Goal: Communication & Community: Answer question/provide support

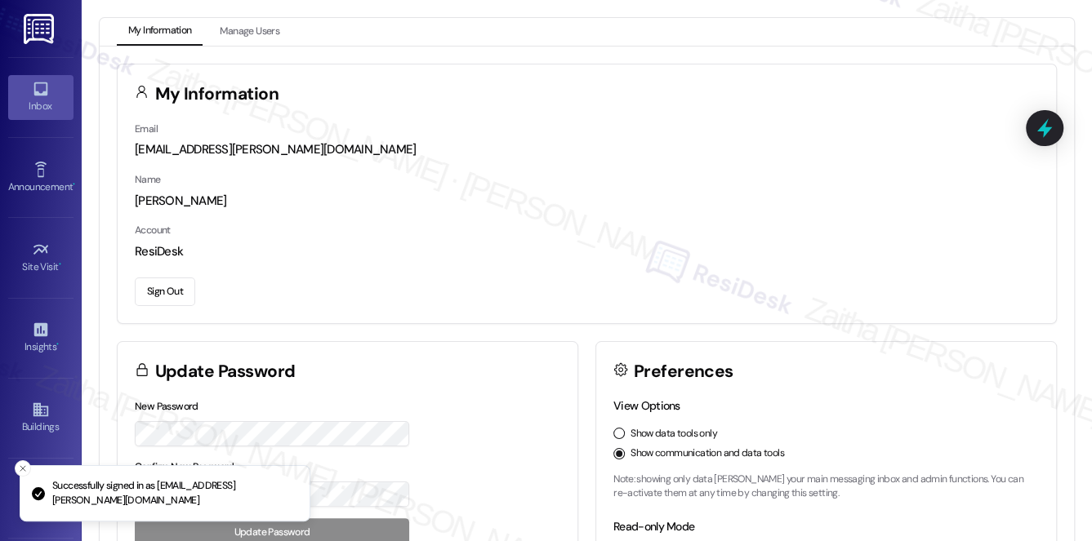
click at [39, 103] on div "Inbox" at bounding box center [41, 106] width 82 height 16
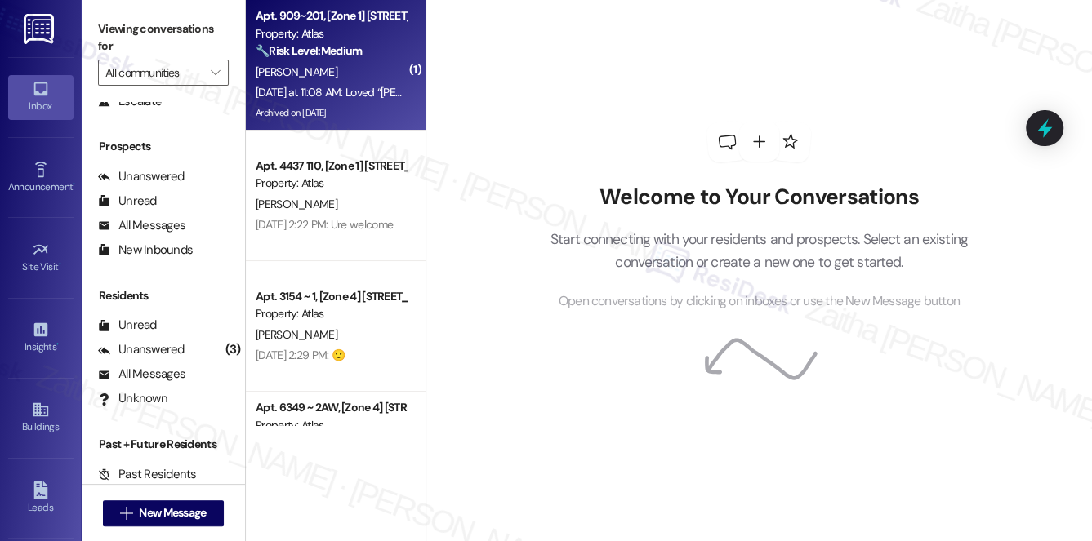
click at [370, 65] on div "[PERSON_NAME]" at bounding box center [331, 72] width 154 height 20
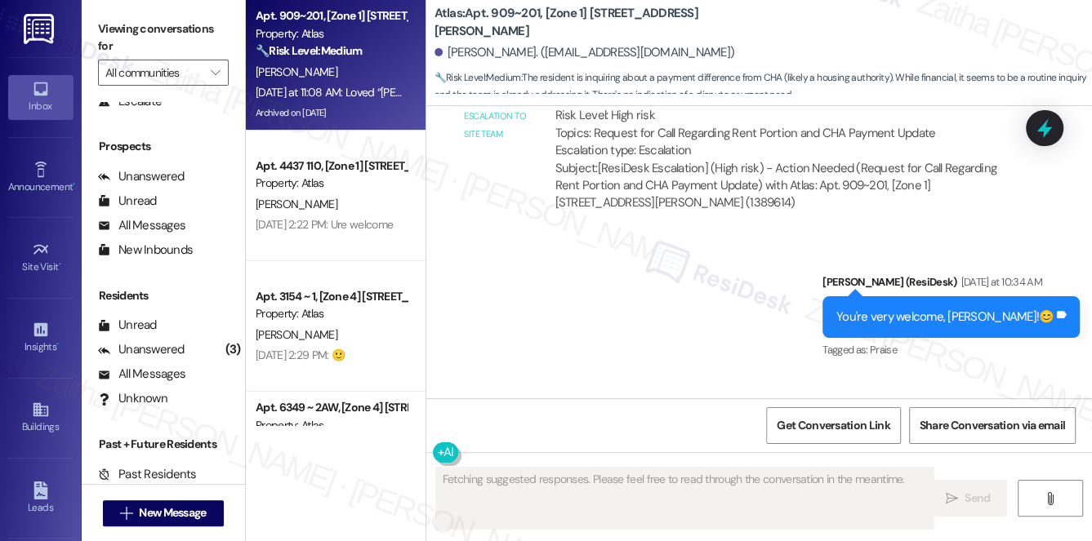
scroll to position [9479, 0]
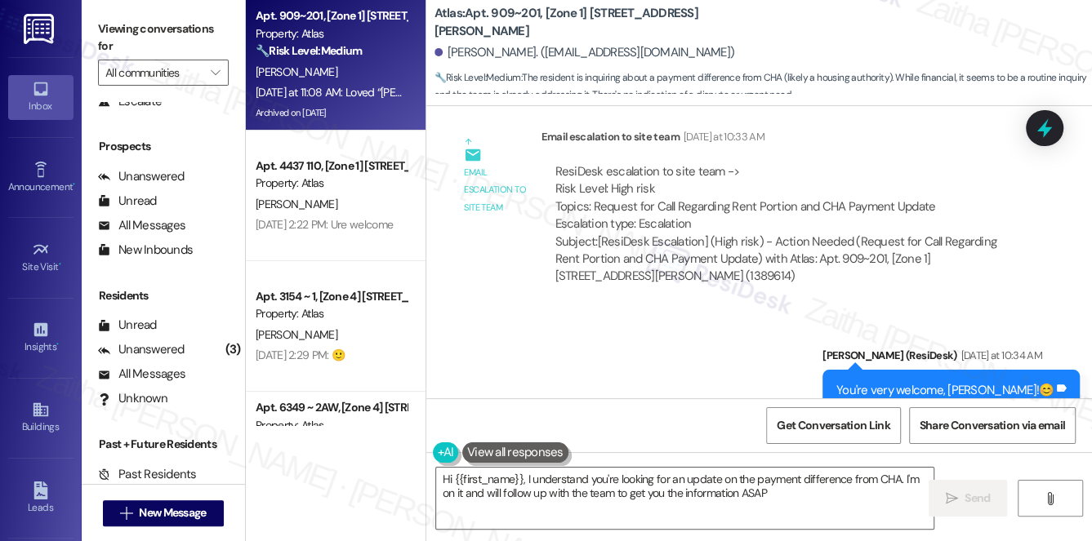
type textarea "Hi {{first_name}}, I understand you're looking for an update on the payment dif…"
click at [144, 327] on div "Unread" at bounding box center [127, 325] width 59 height 17
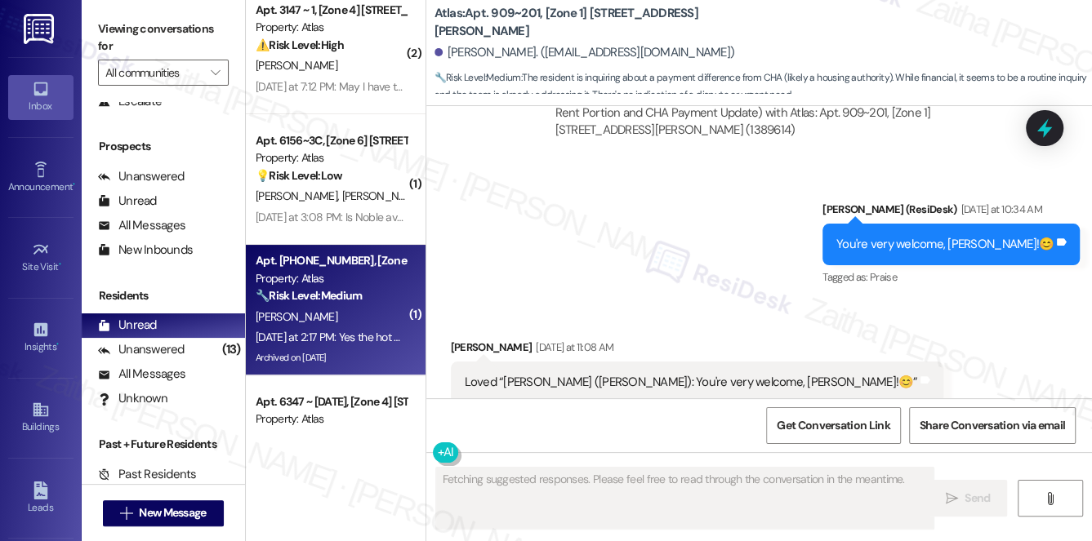
scroll to position [0, 0]
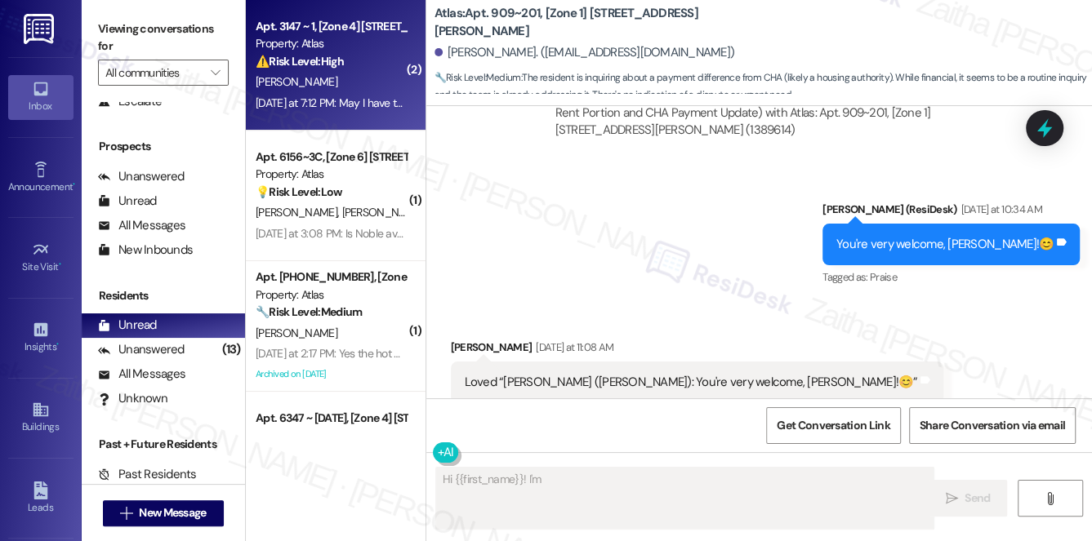
type textarea "Hi {{first_name}}! I'm"
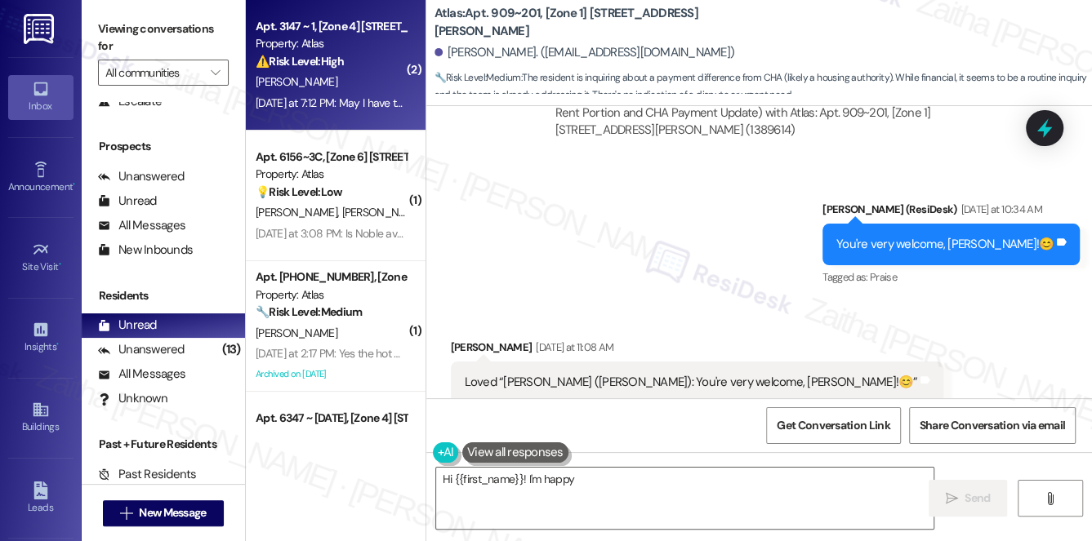
click at [364, 52] on div "Property: Atlas" at bounding box center [331, 43] width 151 height 17
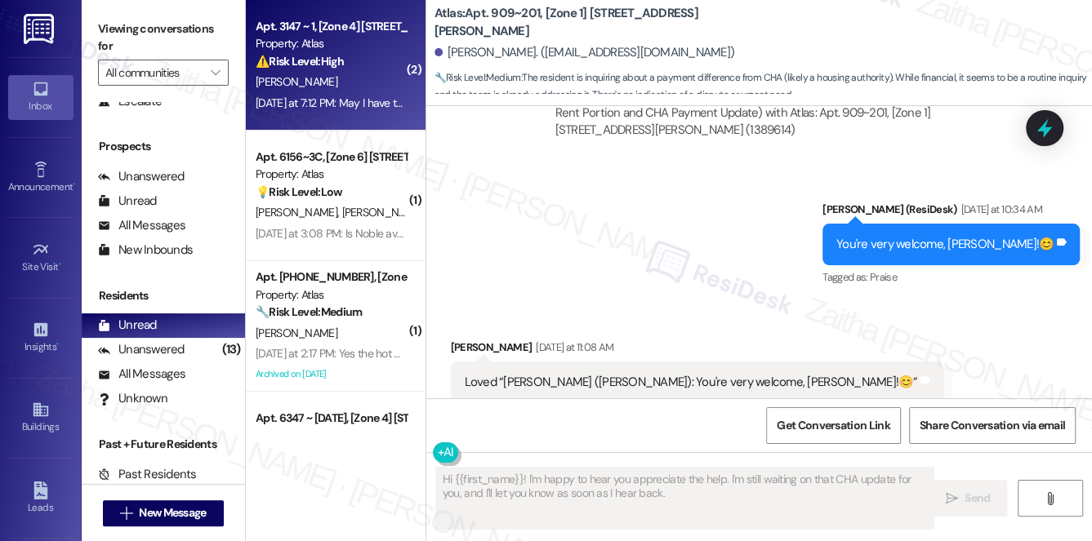
type textarea "Hi {{first_name}}! I'm happy to hear you appreciate the help. I'm still waiting…"
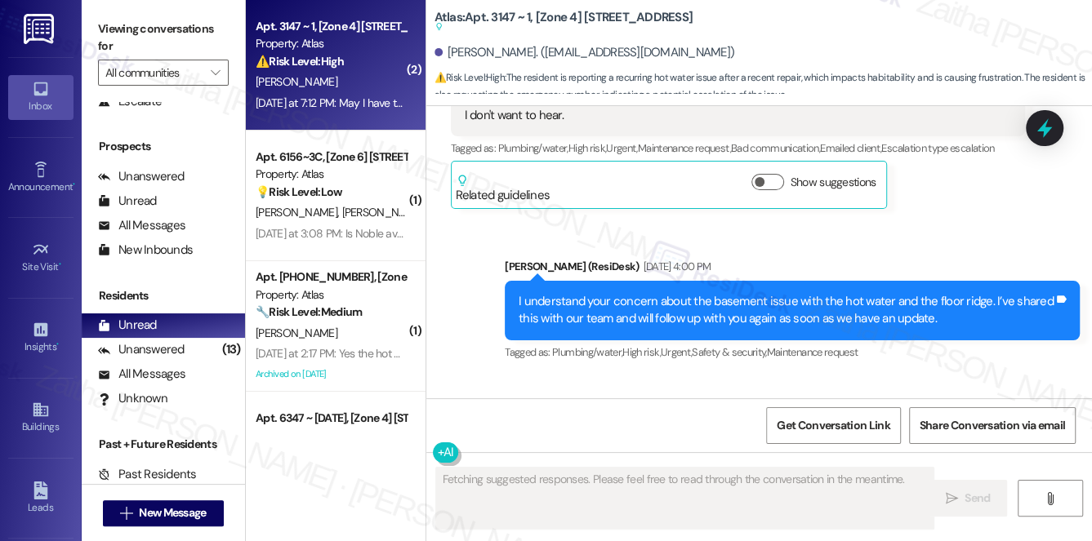
scroll to position [13044, 0]
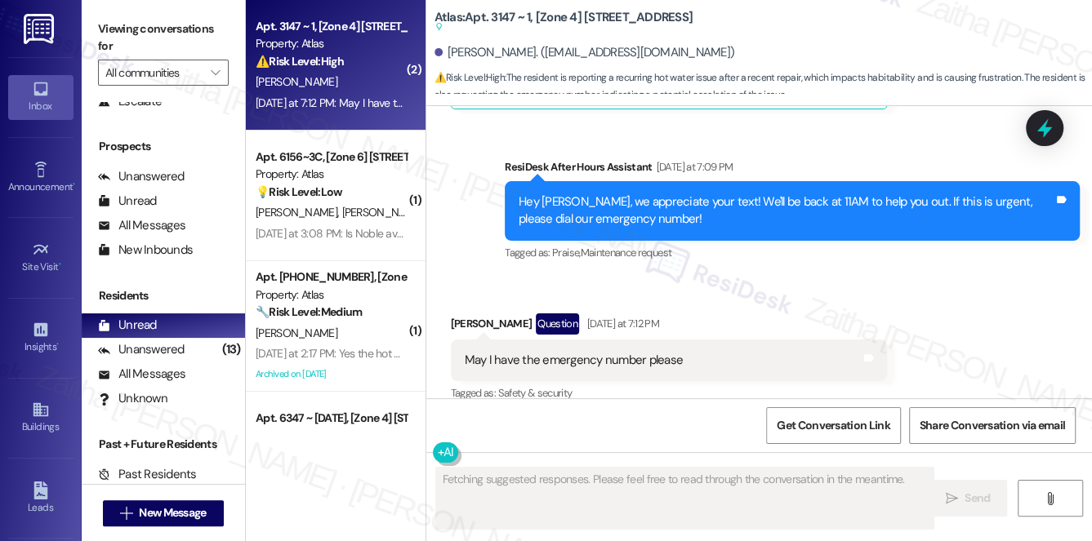
drag, startPoint x: 755, startPoint y: 140, endPoint x: 786, endPoint y: 180, distance: 50.0
click at [755, 419] on button "Hide Suggestions" at bounding box center [771, 427] width 33 height 16
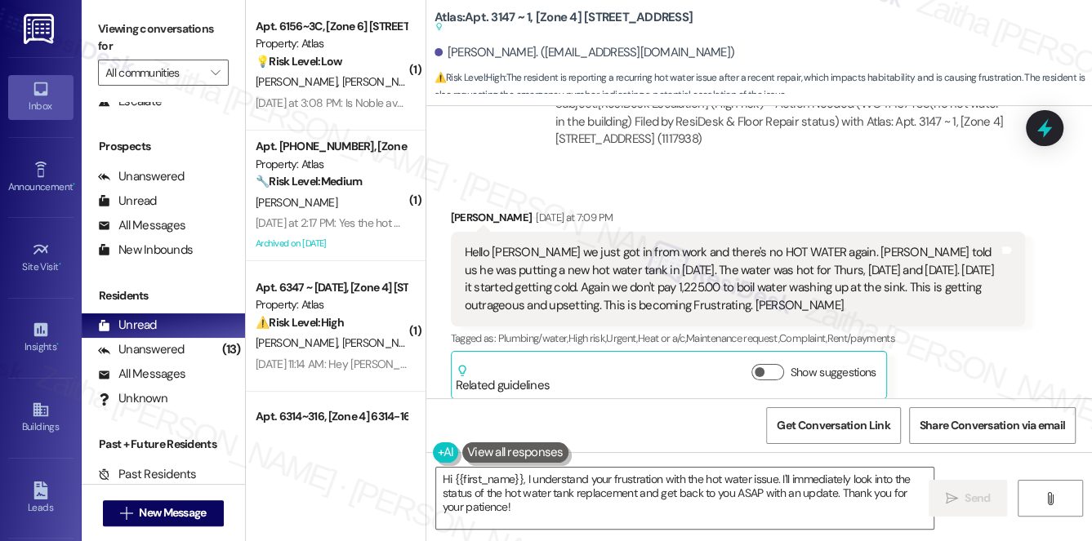
scroll to position [0, 0]
drag, startPoint x: 447, startPoint y: 48, endPoint x: 557, endPoint y: 44, distance: 110.3
click at [557, 44] on div "[PERSON_NAME]. ([EMAIL_ADDRESS][DOMAIN_NAME])" at bounding box center [584, 52] width 301 height 17
copy div "[PERSON_NAME]"
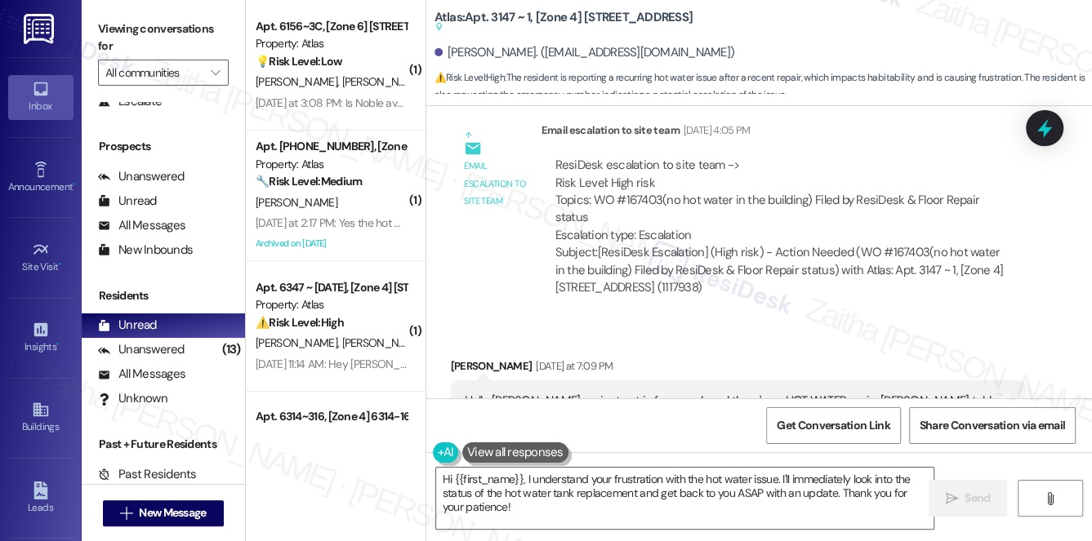
scroll to position [12531, 0]
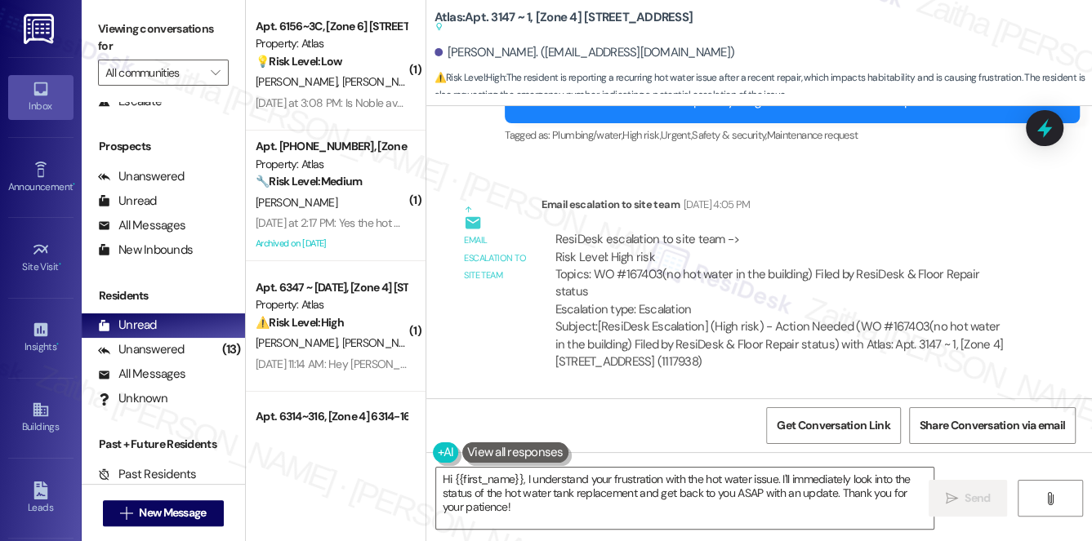
drag, startPoint x: 477, startPoint y: 195, endPoint x: 862, endPoint y: 255, distance: 390.0
click at [862, 455] on div "Hello Sarah we just got in from work and there's no HOT WATER again. Gabriel to…" at bounding box center [738, 502] width 575 height 95
copy div "Hello [PERSON_NAME] we just got in from work and there's no HOT WATER again. [P…"
click at [768, 420] on div "Received via SMS Tiffany Dawson-Smith Yesterday at 7:09 PM Hello Sarah we just …" at bounding box center [738, 527] width 599 height 214
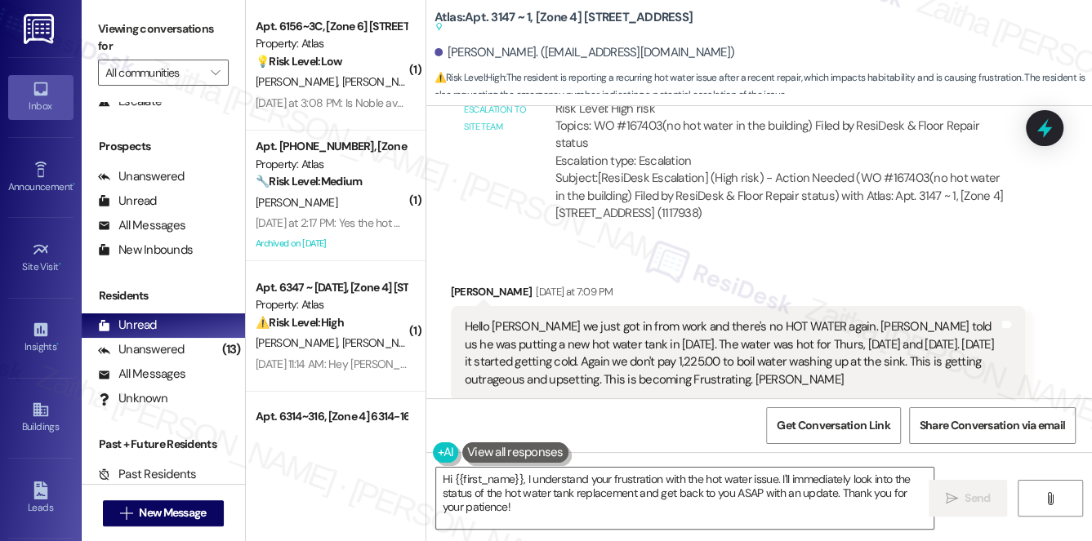
scroll to position [12829, 0]
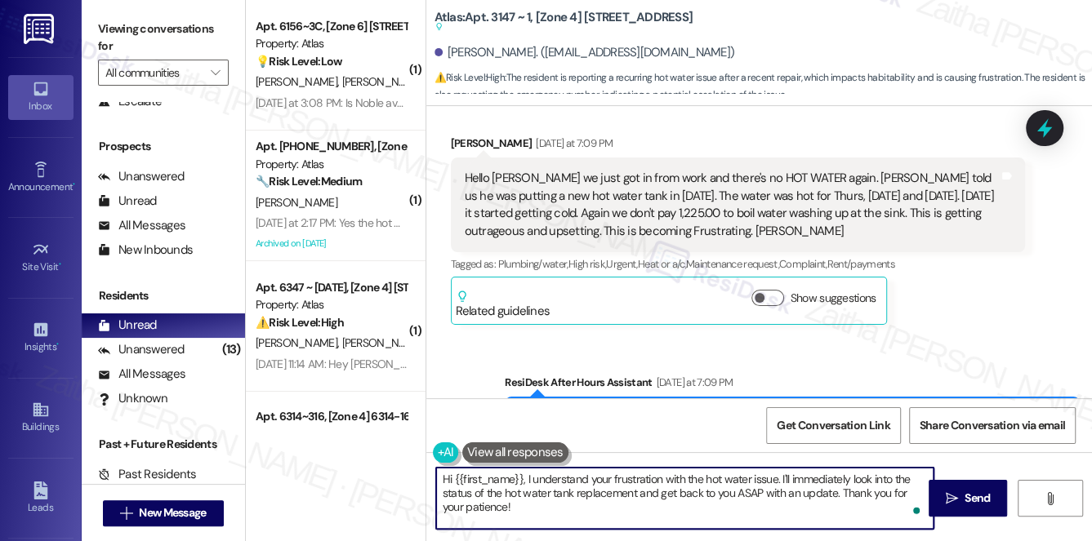
drag, startPoint x: 780, startPoint y: 478, endPoint x: 788, endPoint y: 512, distance: 35.3
click at [788, 512] on textarea "Hi {{first_name}}, I understand your frustration with the hot water issue. I'll…" at bounding box center [685, 498] width 498 height 61
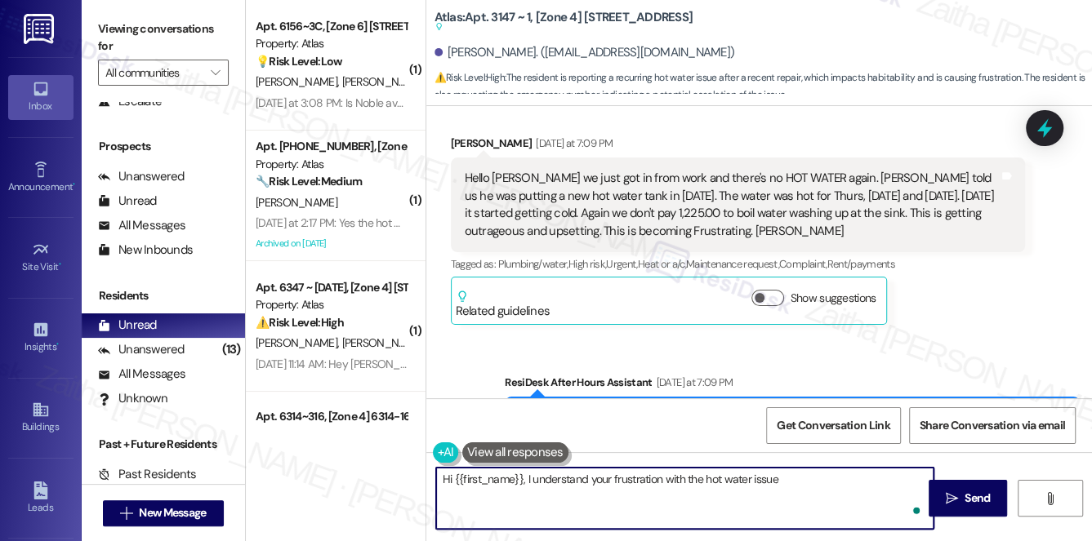
paste textarea "and I’m very sorry to hear this has been such a frustrating experience. I want …"
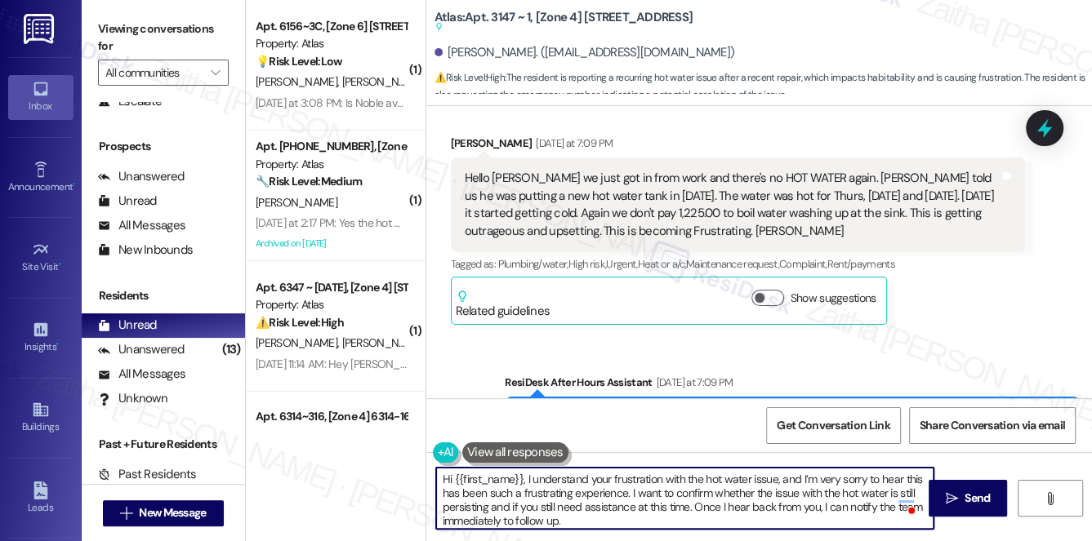
click at [886, 477] on textarea "Hi {{first_name}}, I understand your frustration with the hot water issue, and …" at bounding box center [685, 498] width 498 height 61
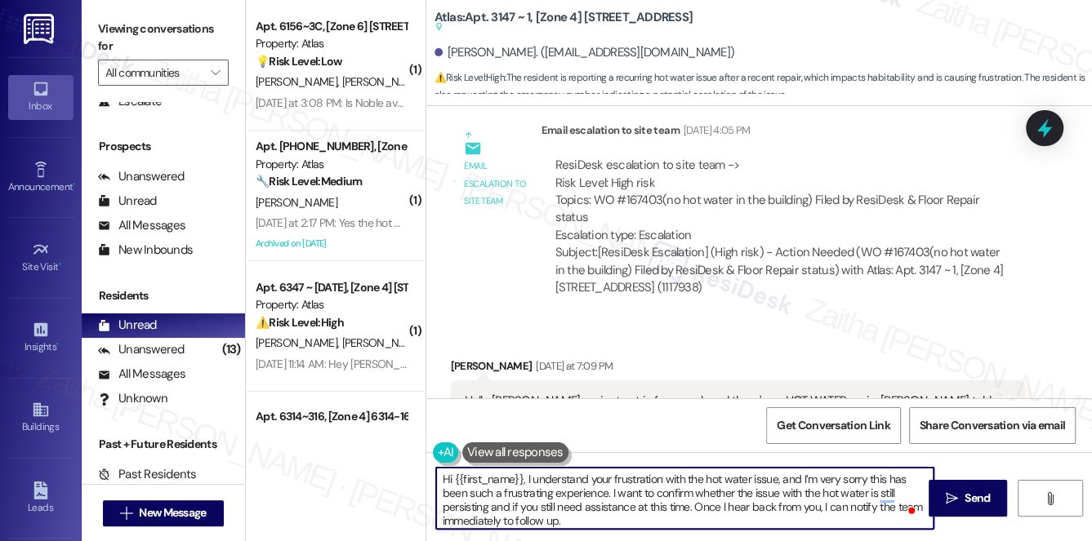
scroll to position [12680, 0]
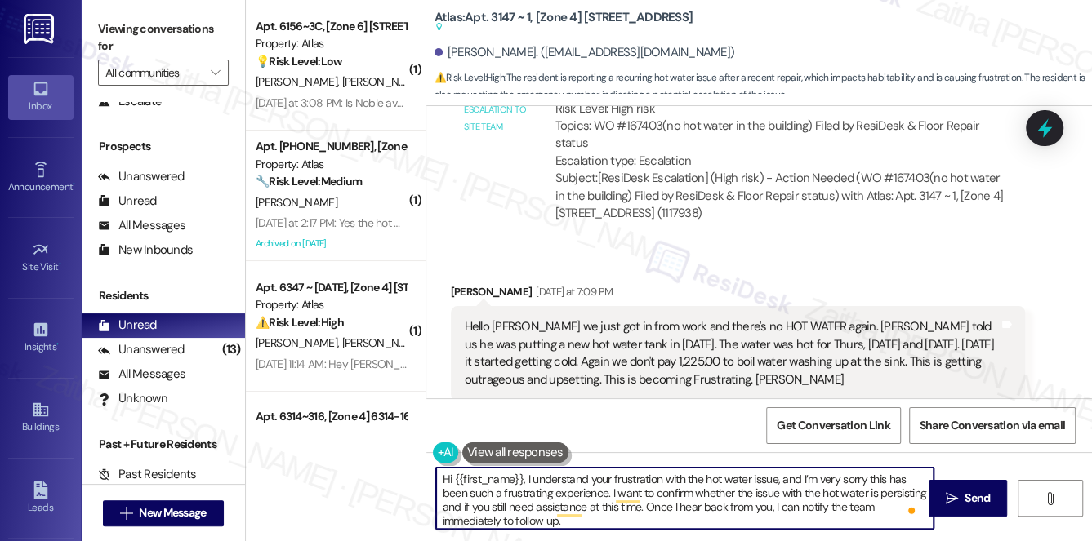
click at [638, 492] on textarea "Hi {{first_name}}, I understand your frustration with the hot water issue, and …" at bounding box center [685, 498] width 498 height 61
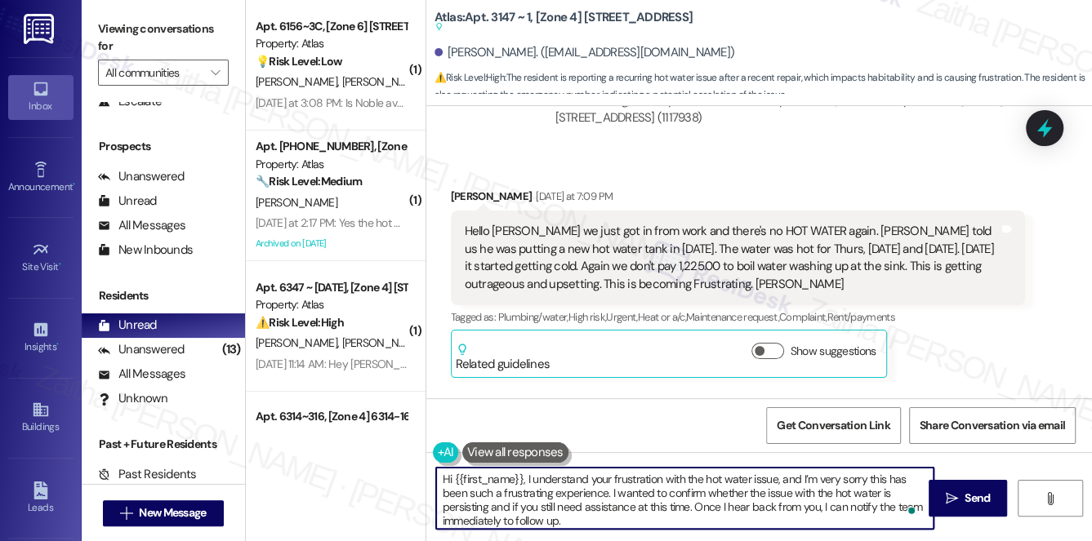
scroll to position [12829, 0]
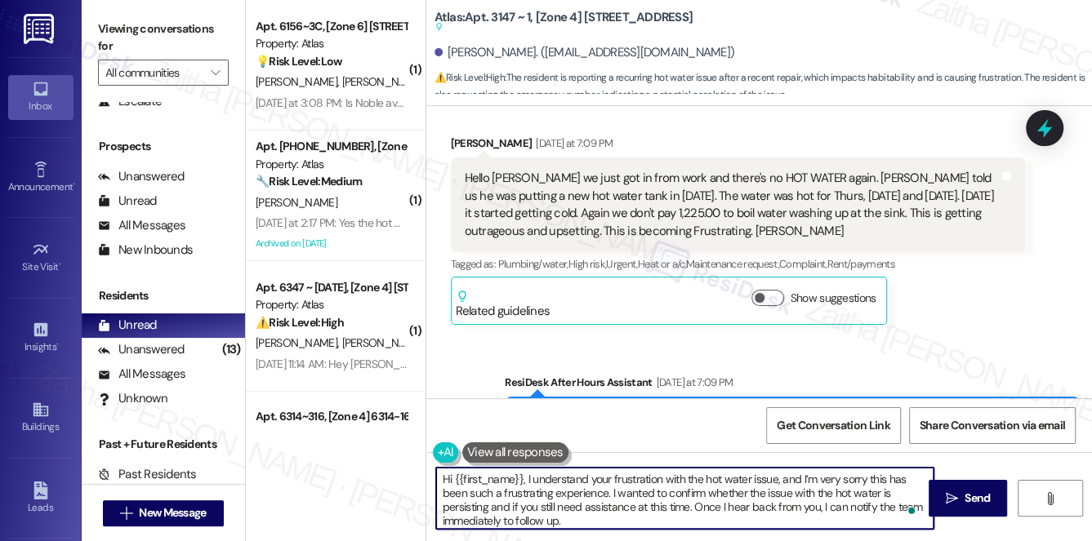
click at [474, 519] on textarea "Hi {{first_name}}, I understand your frustration with the hot water issue, and …" at bounding box center [685, 498] width 498 height 61
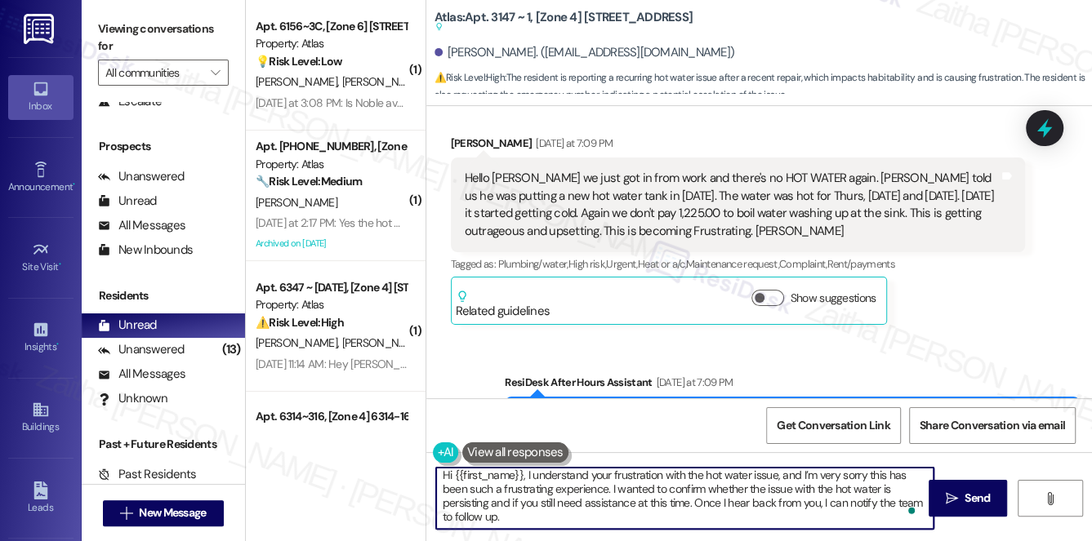
click at [510, 515] on textarea "Hi {{first_name}}, I understand your frustration with the hot water issue, and …" at bounding box center [685, 498] width 498 height 61
type textarea "Hi {{first_name}}, I understand your frustration with the hot water issue, and …"
click at [989, 493] on span "Send" at bounding box center [976, 498] width 25 height 17
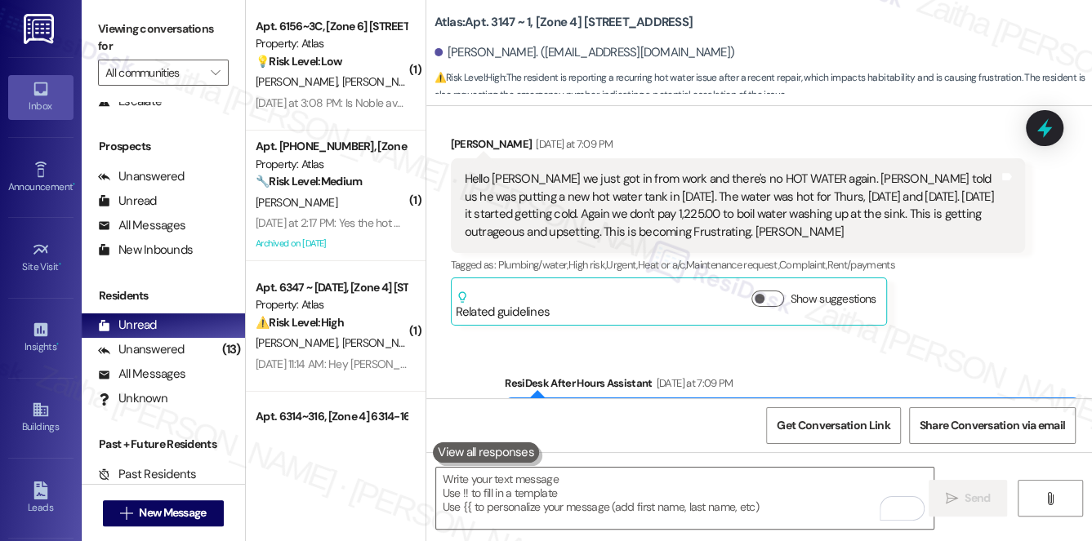
scroll to position [12977, 0]
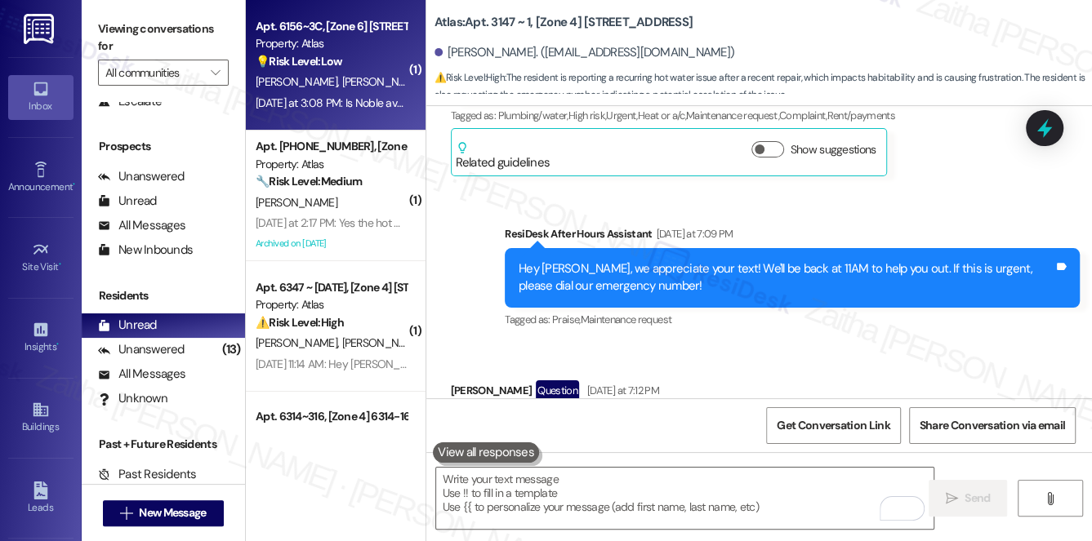
click at [372, 65] on div "💡 Risk Level: Low The resident is asking if someone named Noble is available. T…" at bounding box center [331, 61] width 151 height 17
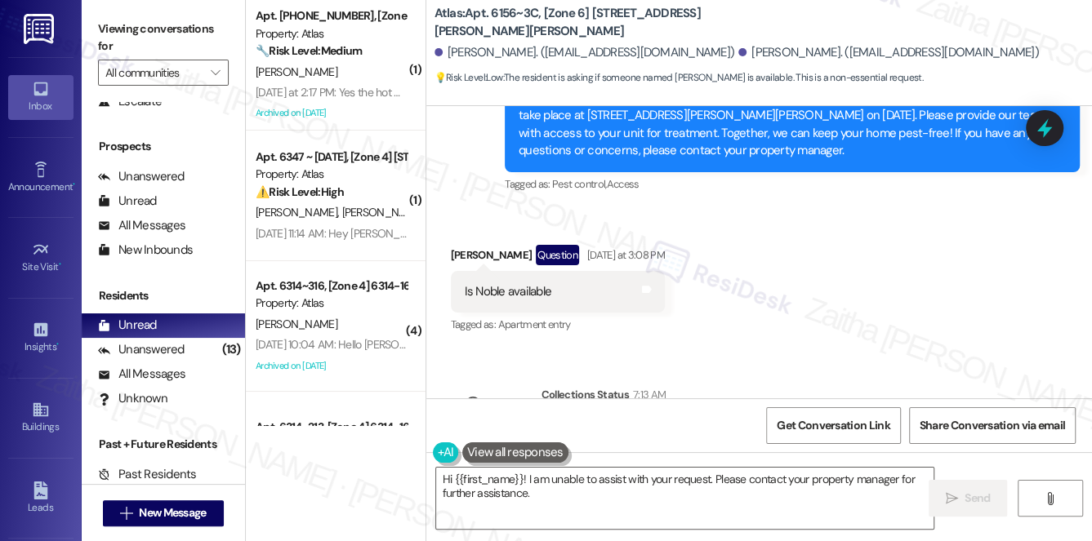
scroll to position [4655, 0]
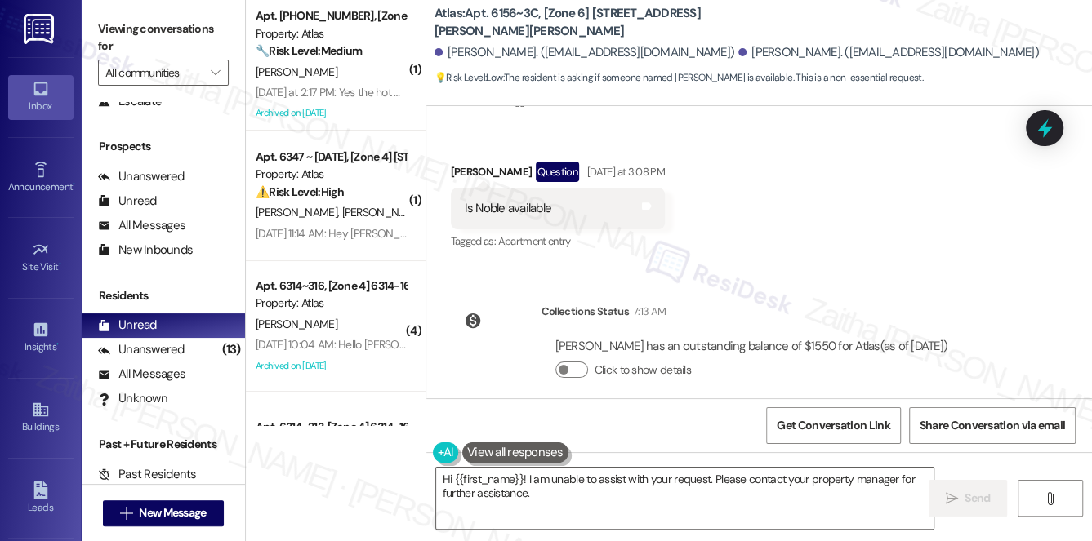
click at [453, 162] on div "Kofi Papafio Question Yesterday at 3:08 PM" at bounding box center [558, 175] width 214 height 26
click at [452, 162] on div "Kofi Papafio Question Yesterday at 3:08 PM" at bounding box center [558, 175] width 214 height 26
copy div "Kofi"
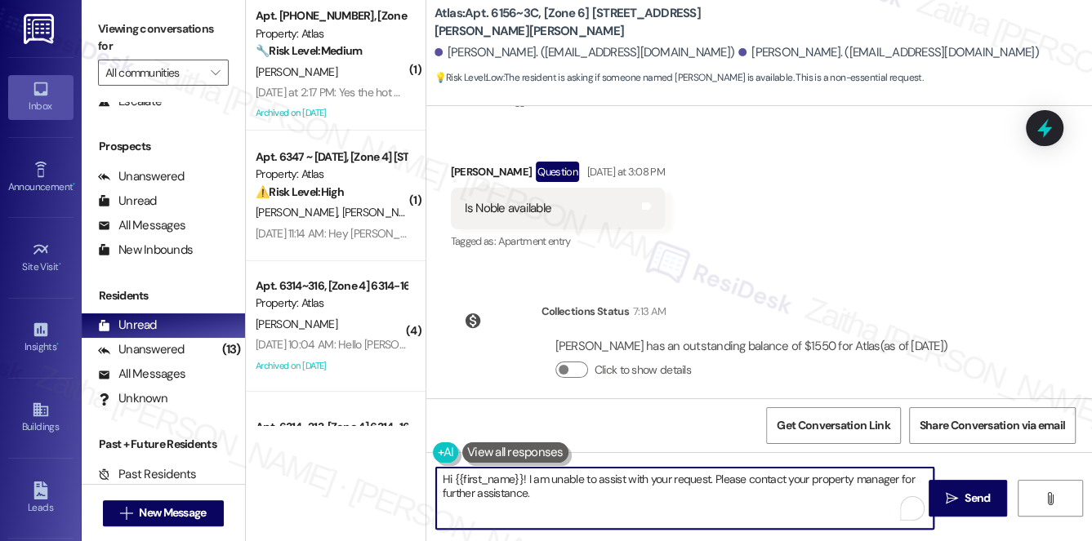
drag, startPoint x: 452, startPoint y: 475, endPoint x: 568, endPoint y: 499, distance: 118.3
click at [568, 499] on textarea "Hi {{first_name}}! I am unable to assist with your request. Please contact your…" at bounding box center [685, 498] width 498 height 61
paste textarea "Kofi"
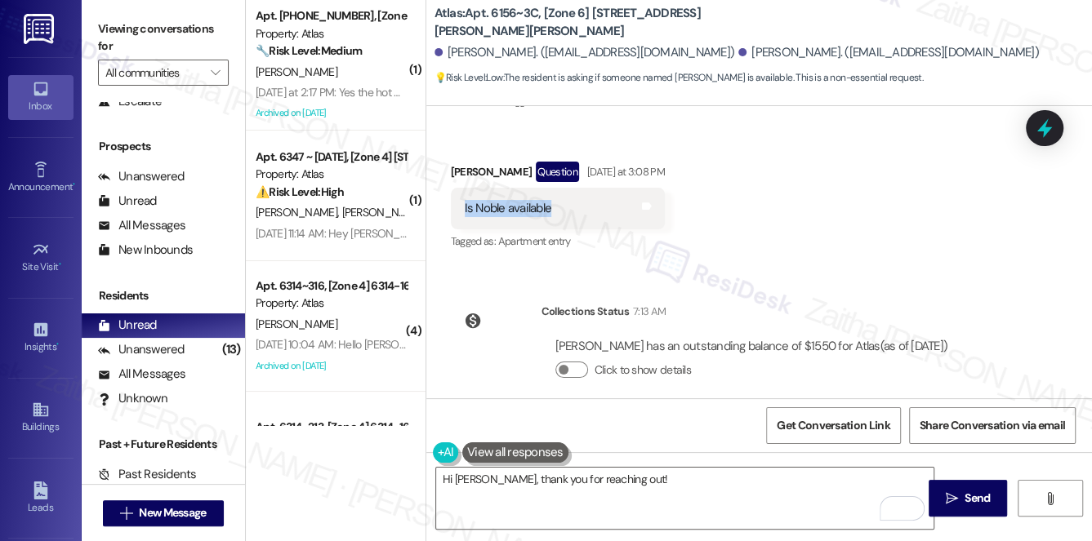
drag, startPoint x: 446, startPoint y: 195, endPoint x: 577, endPoint y: 195, distance: 131.5
click at [577, 195] on div "Received via SMS Kofi Papafio Question Yesterday at 3:08 PM Is Noble available …" at bounding box center [558, 207] width 238 height 117
copy div "Is Noble available"
click at [776, 189] on div "Received via SMS Kofi Papafio Question Yesterday at 3:08 PM Is Noble available …" at bounding box center [759, 195] width 666 height 141
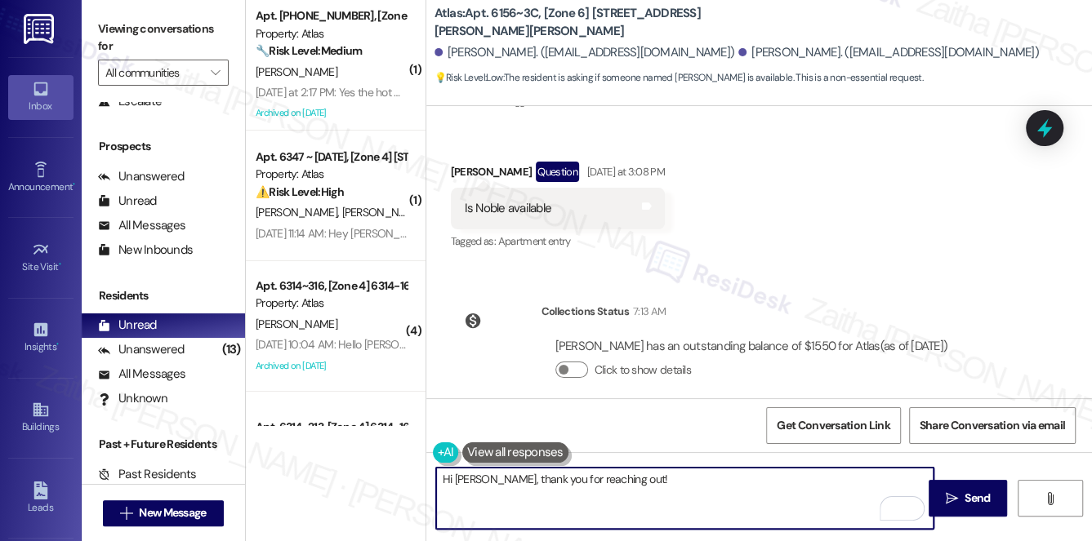
click at [640, 487] on textarea "Hi Kofi, thank you for reaching out!" at bounding box center [685, 498] width 498 height 61
paste textarea "could you clarify if you’re asking about Noble’s availability for a call, a vis…"
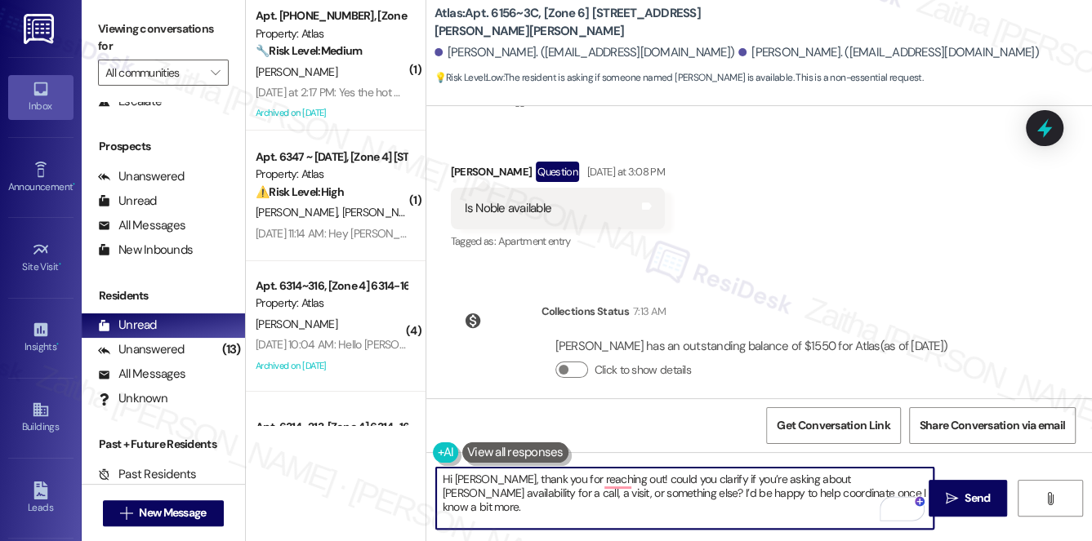
click at [611, 475] on textarea "Hi Kofi, thank you for reaching out! could you clarify if you’re asking about N…" at bounding box center [685, 498] width 498 height 61
click at [652, 479] on textarea "Hi Kofi, thank you for reaching out! Could you clarify if you’re asking about N…" at bounding box center [685, 498] width 498 height 61
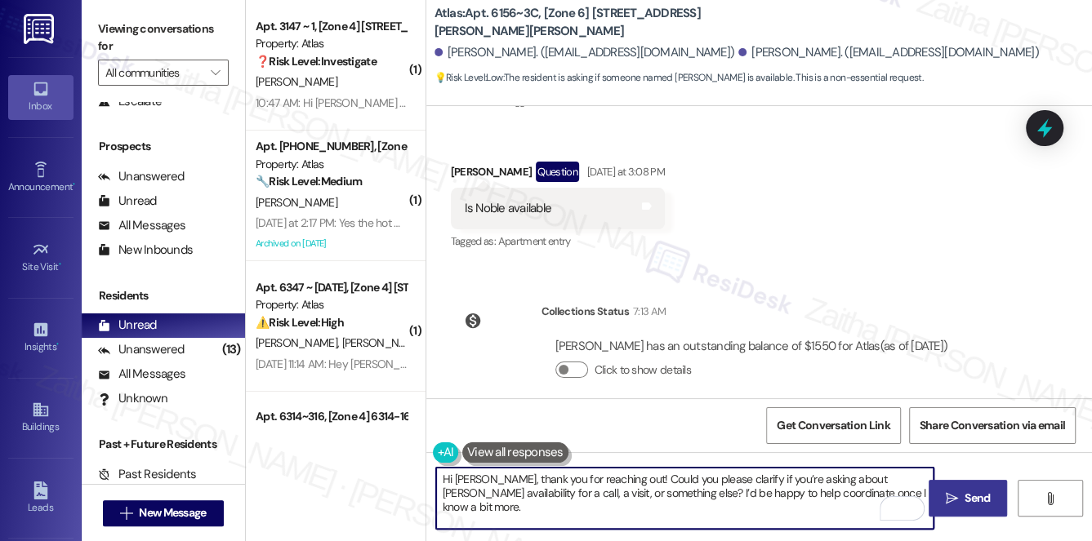
type textarea "Hi [PERSON_NAME], thank you for reaching out! Could you please clarify if you’r…"
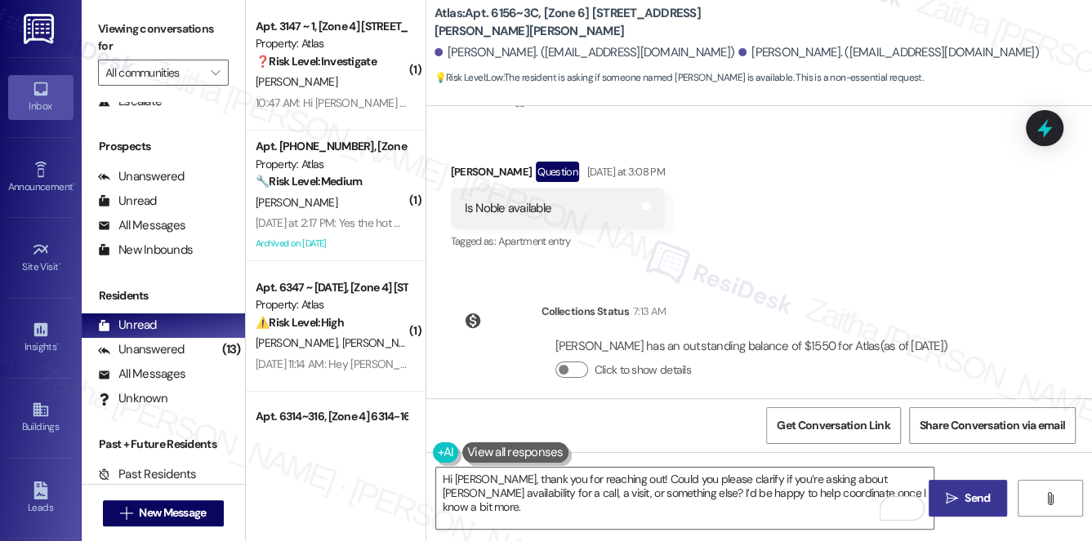
click at [955, 487] on button " Send" at bounding box center [967, 498] width 79 height 37
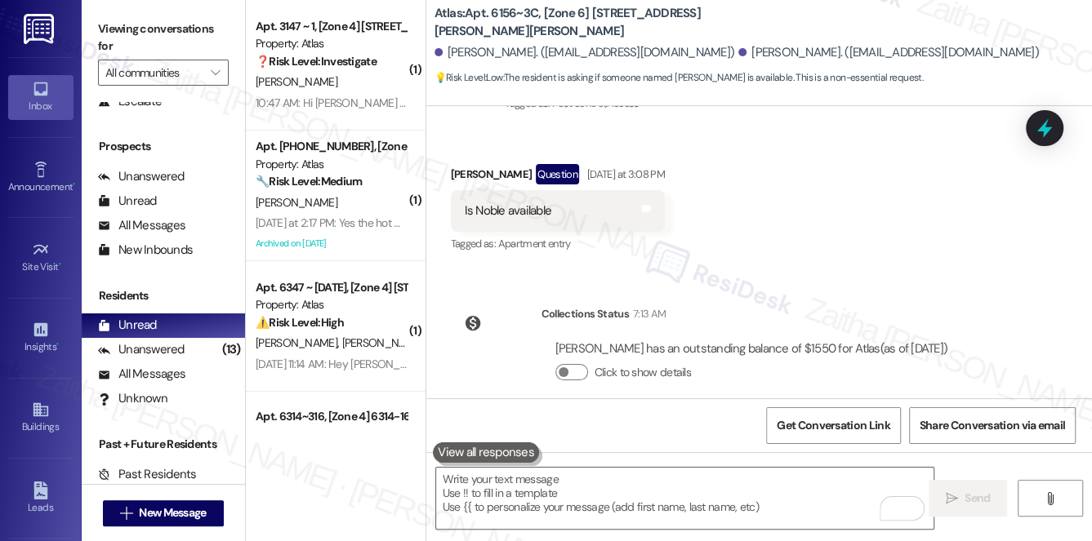
scroll to position [4706, 0]
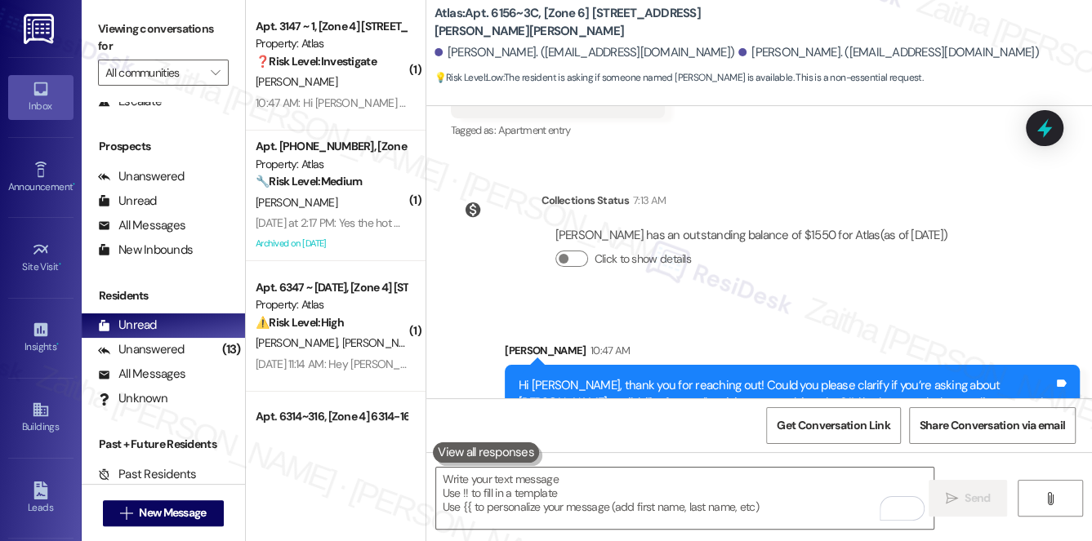
scroll to position [4787, 0]
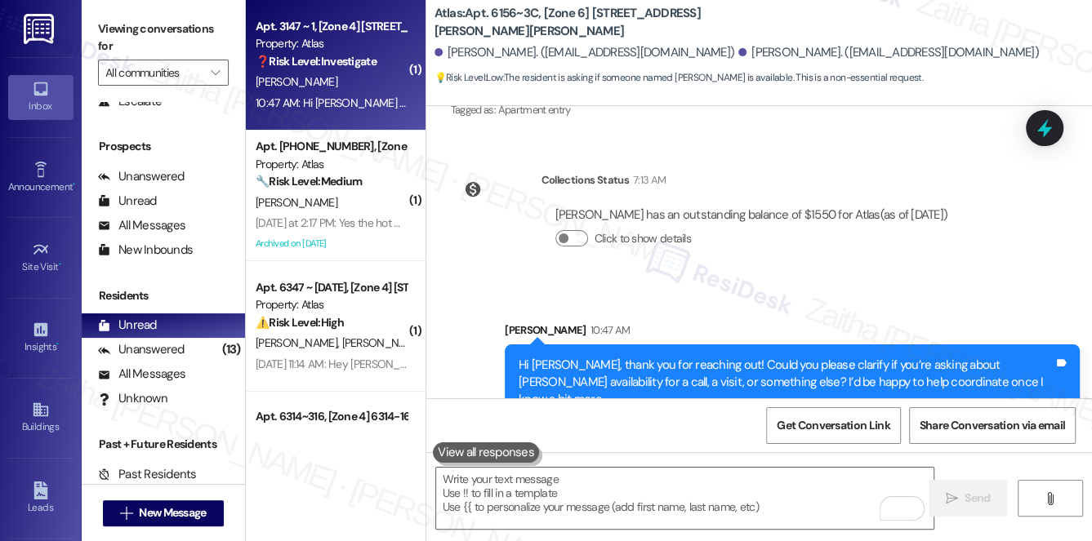
click at [363, 87] on div "[PERSON_NAME]" at bounding box center [331, 82] width 154 height 20
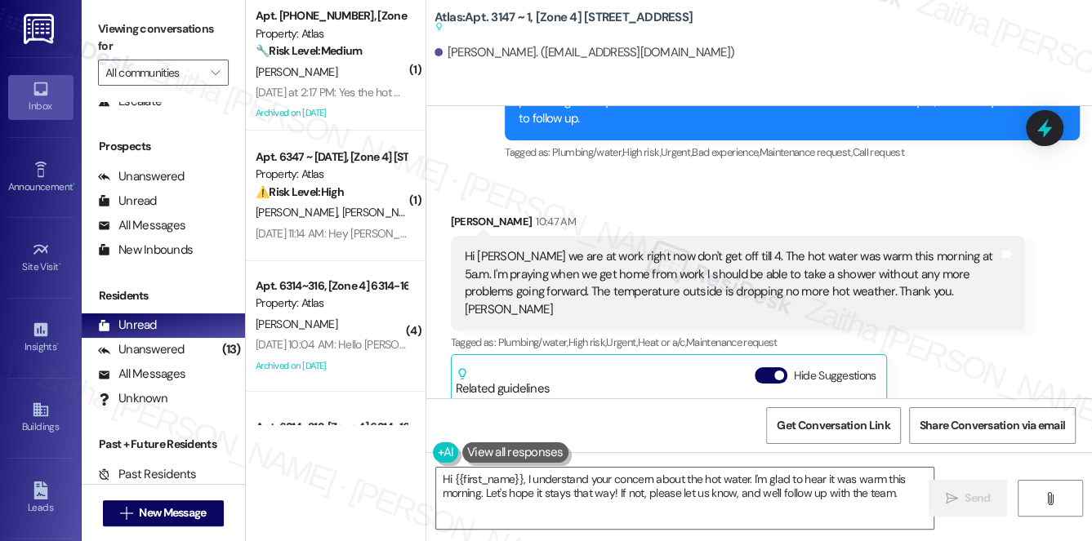
scroll to position [13301, 0]
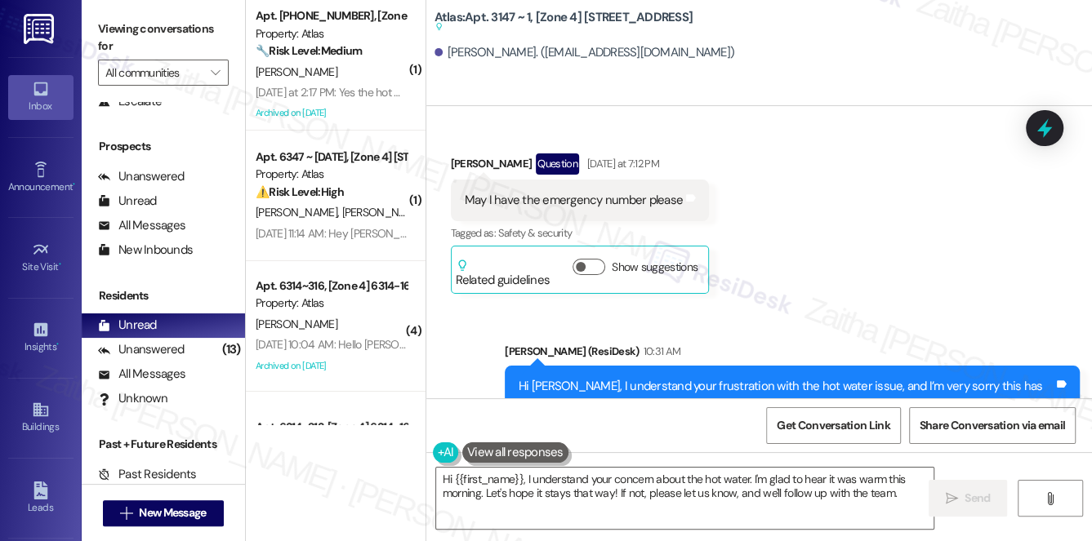
scroll to position [13239, 0]
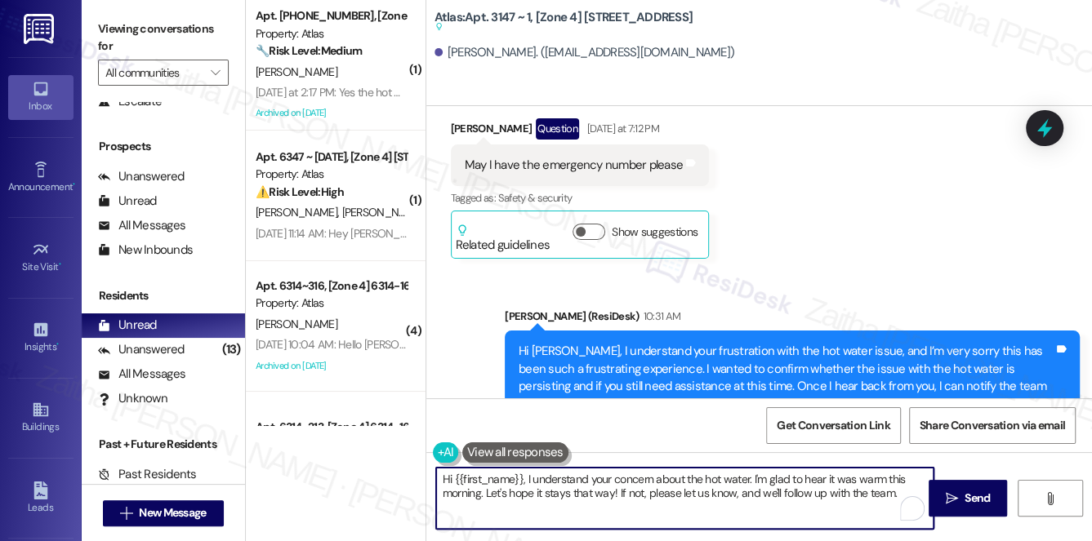
drag, startPoint x: 748, startPoint y: 478, endPoint x: 439, endPoint y: 475, distance: 308.7
click at [439, 475] on textarea "Hi {{first_name}}, I understand your concern about the hot water. I'm glad to h…" at bounding box center [685, 498] width 498 height 61
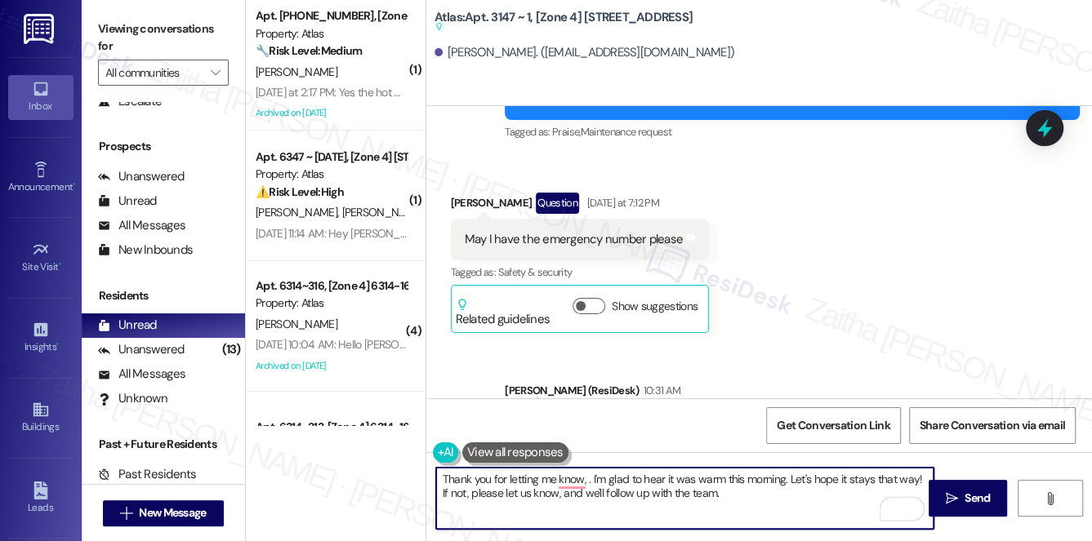
scroll to position [13092, 0]
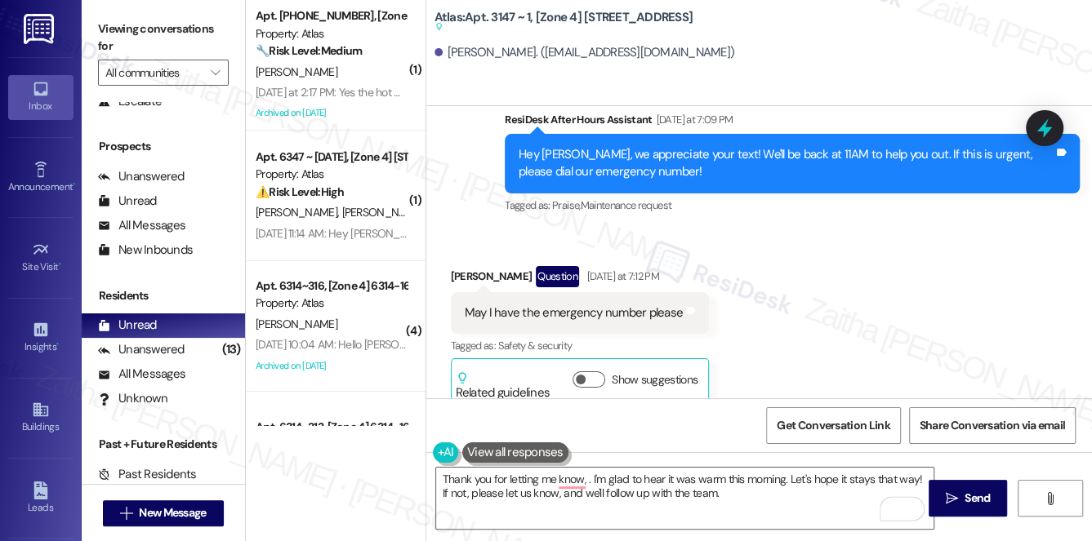
copy div "[PERSON_NAME]"
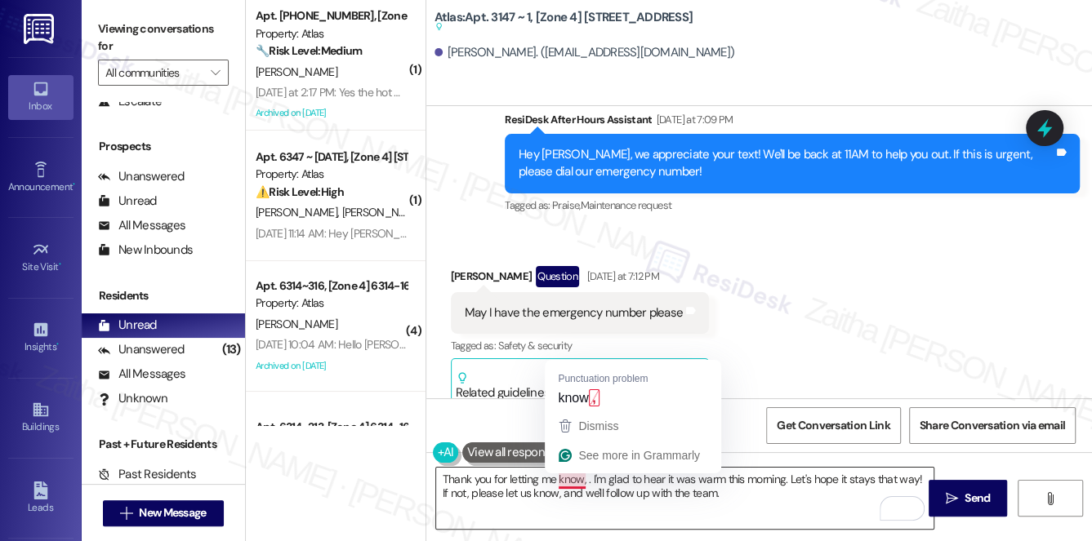
click at [589, 482] on textarea "Thank you for letting me know, . I'm glad to hear it was warm this morning. Let…" at bounding box center [685, 498] width 498 height 61
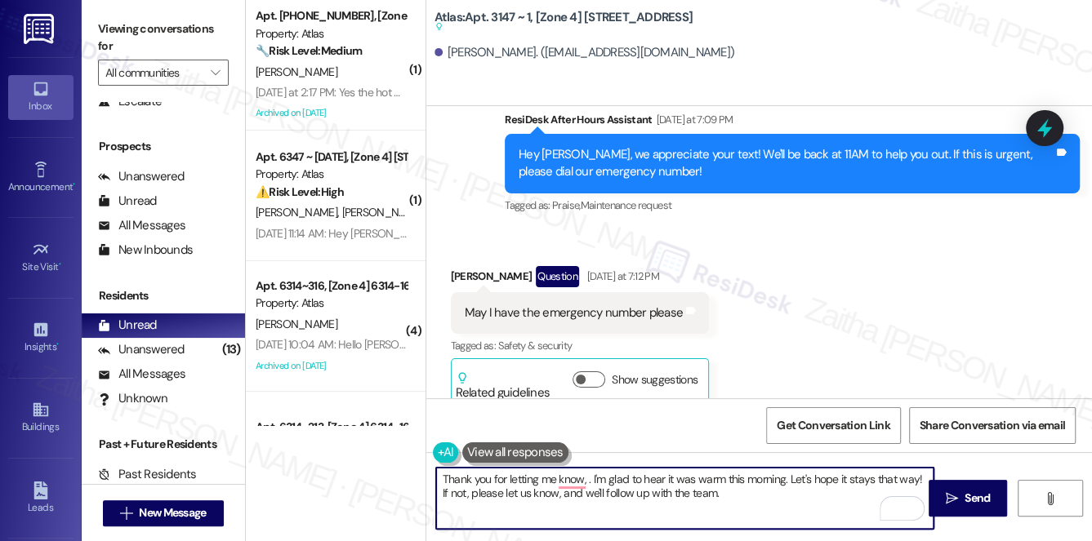
paste textarea "[PERSON_NAME]"
click at [757, 503] on textarea "Thank you for letting me know, [PERSON_NAME]. I'm glad to hear it was warm this…" at bounding box center [685, 498] width 498 height 61
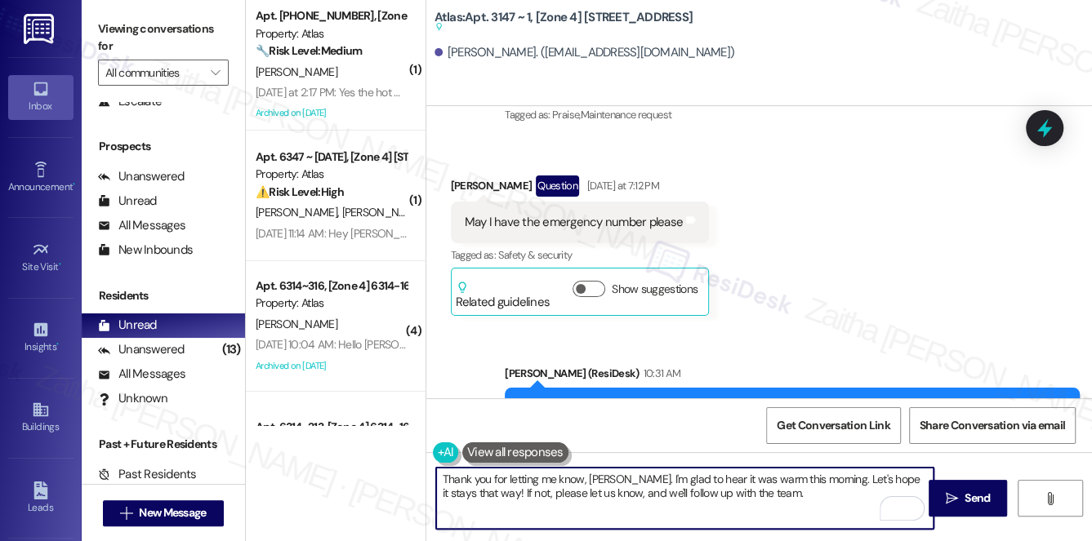
scroll to position [13239, 0]
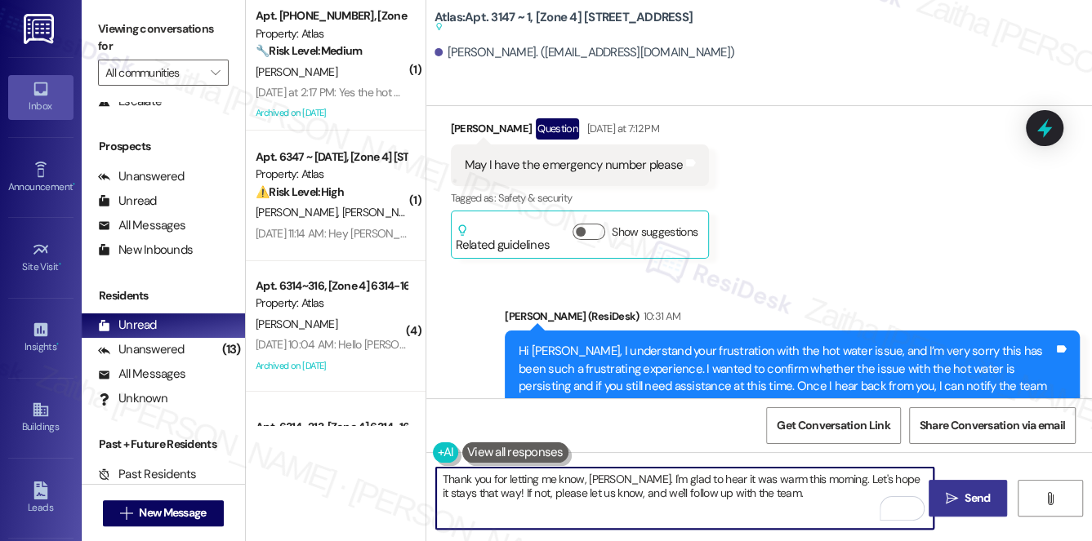
type textarea "Thank you for letting me know, [PERSON_NAME]. I'm glad to hear it was warm this…"
click at [964, 492] on span "Send" at bounding box center [976, 498] width 25 height 17
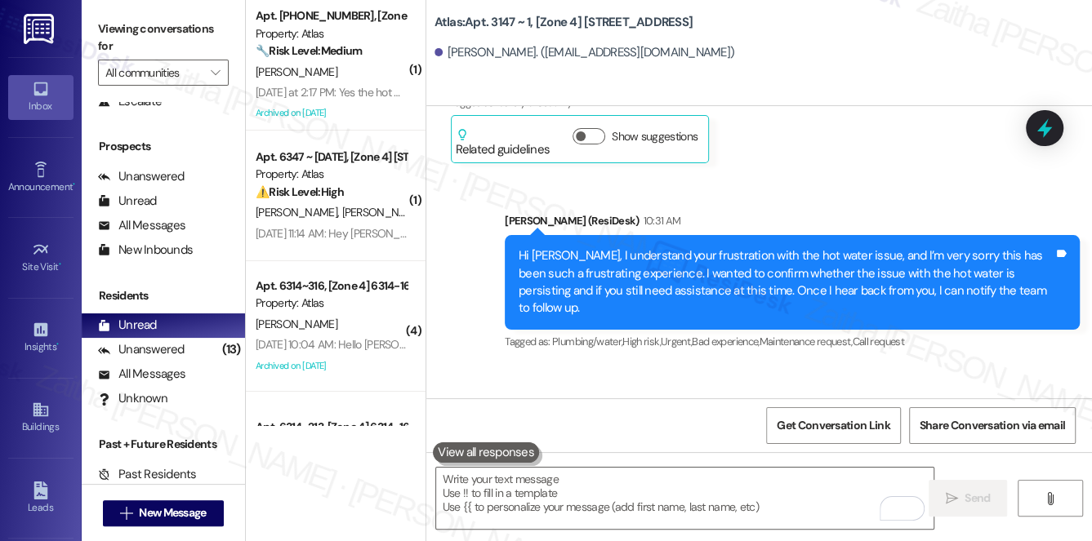
scroll to position [13371, 0]
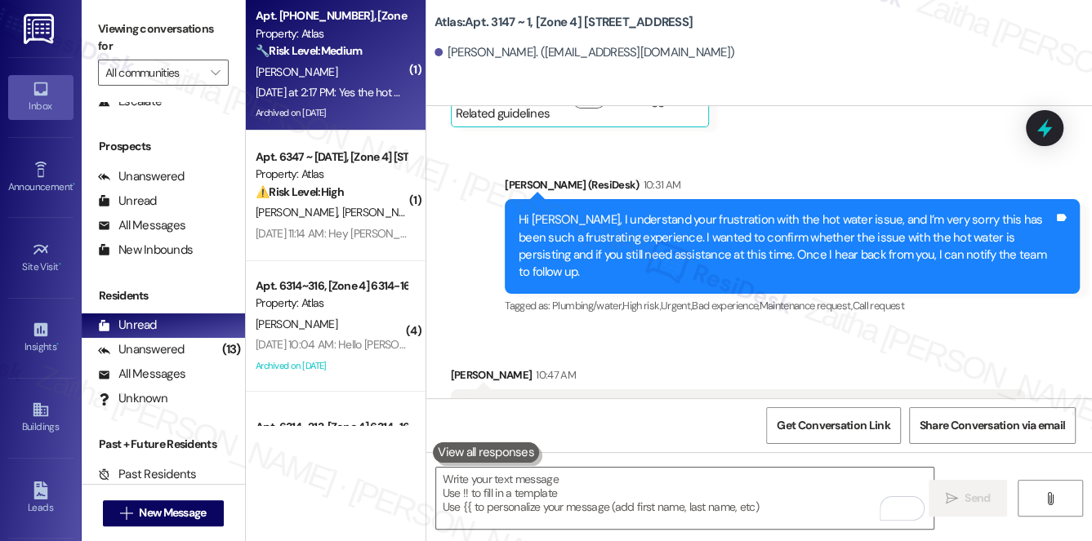
click at [359, 54] on strong "🔧 Risk Level: Medium" at bounding box center [309, 50] width 106 height 15
type textarea "Fetching suggested responses. Please feel free to read through the conversation…"
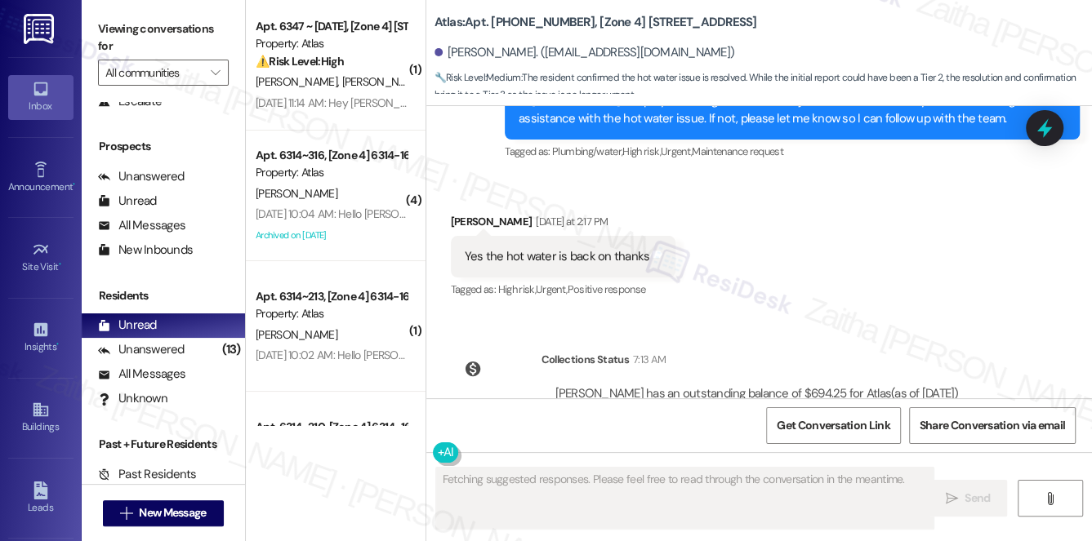
scroll to position [17337, 0]
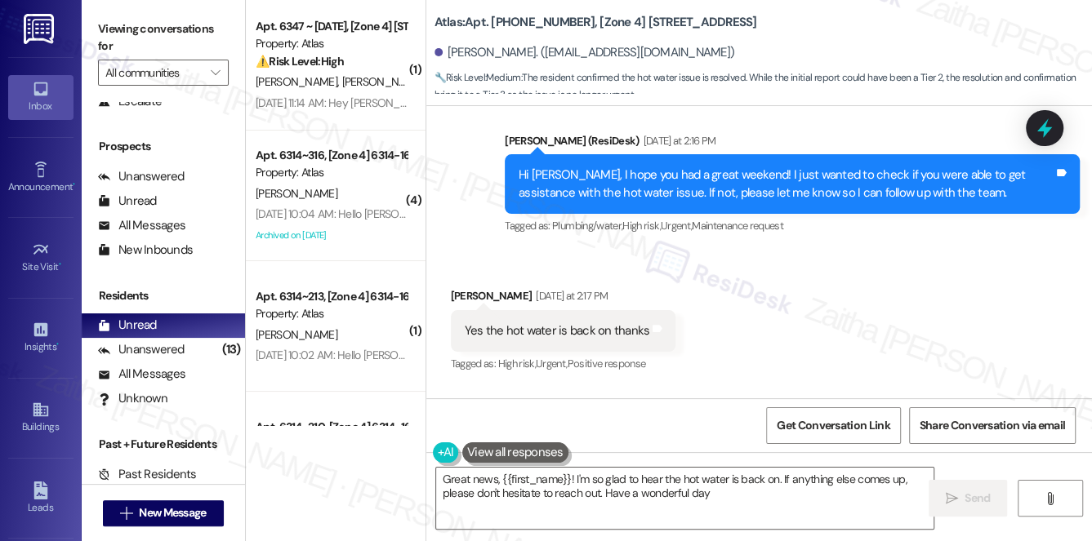
type textarea "Great news, {{first_name}}! I'm so glad to hear the hot water is back on. If an…"
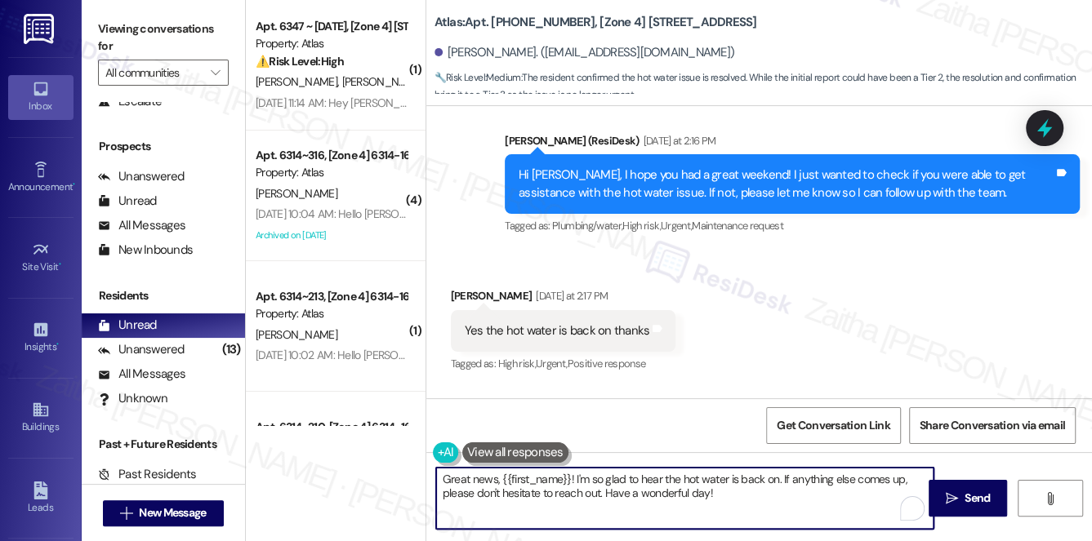
click at [764, 495] on textarea "Great news, {{first_name}}! I'm so glad to hear the hot water is back on. If an…" at bounding box center [685, 498] width 498 height 61
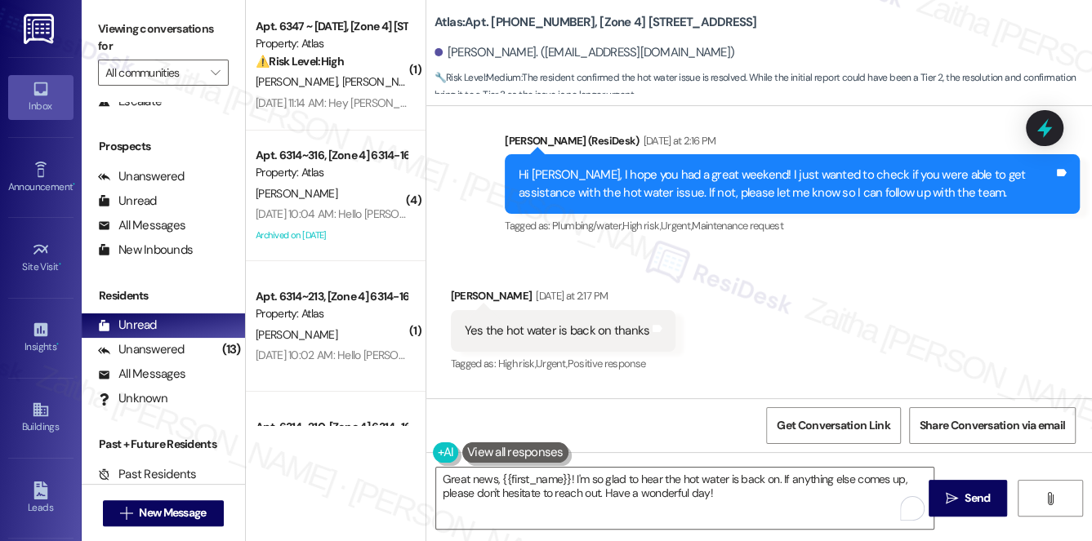
drag, startPoint x: 973, startPoint y: 505, endPoint x: 818, endPoint y: 388, distance: 194.7
click at [973, 504] on span "Send" at bounding box center [976, 498] width 25 height 17
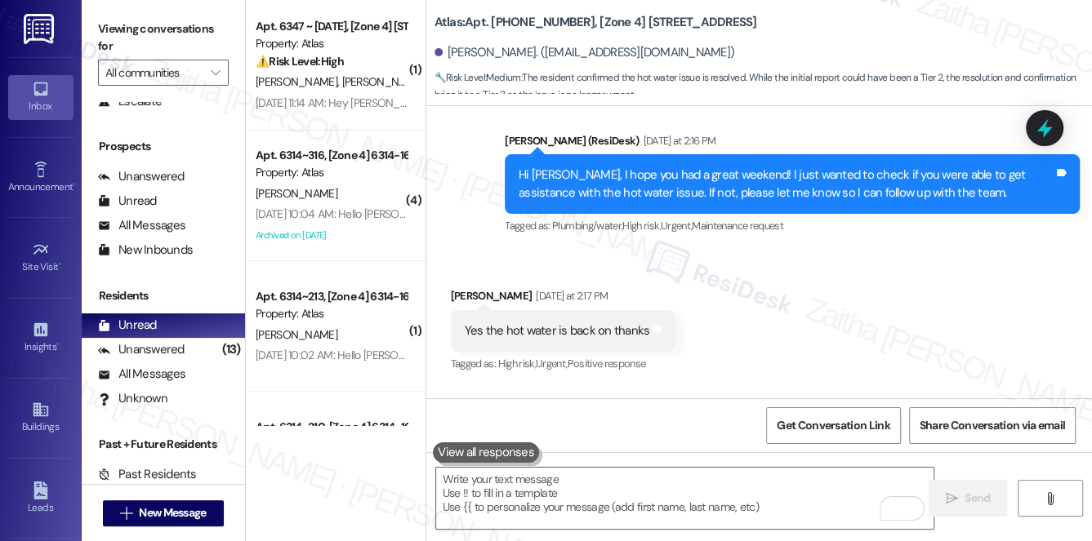
scroll to position [17260, 0]
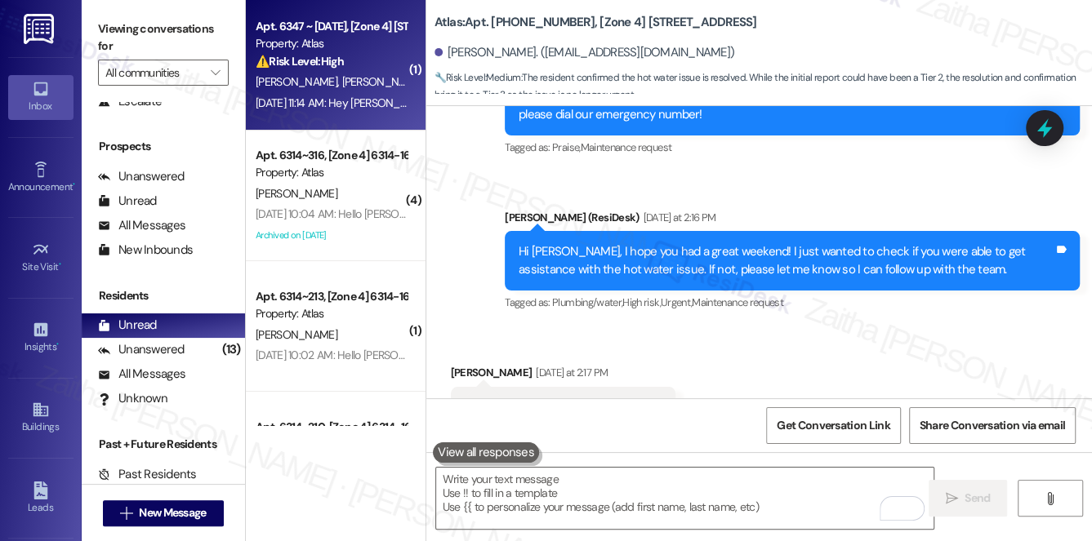
click at [381, 77] on div "[PERSON_NAME] [PERSON_NAME]" at bounding box center [331, 82] width 154 height 20
type textarea "Fetching suggested responses. Please feel free to read through the conversation…"
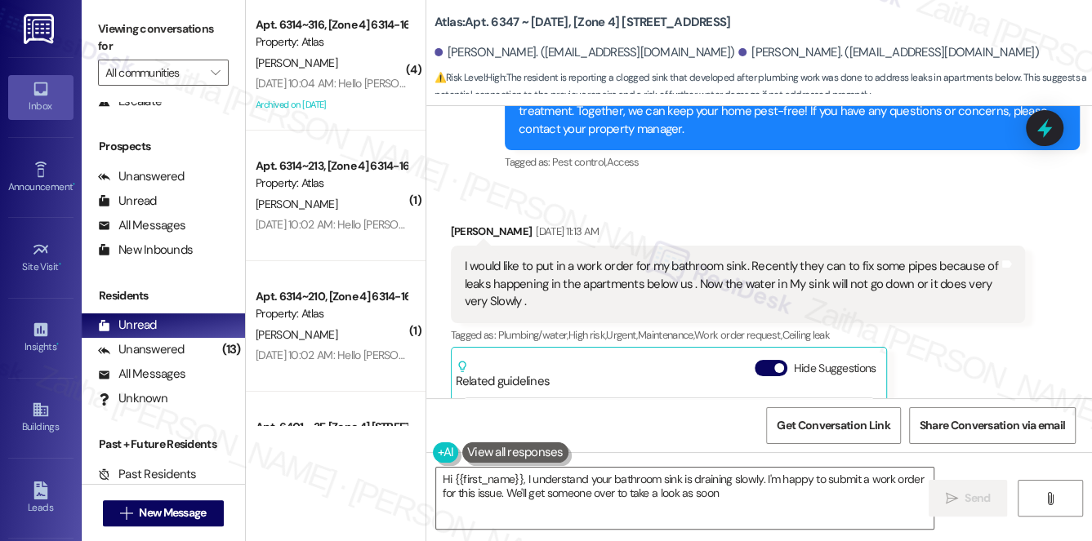
scroll to position [7187, 0]
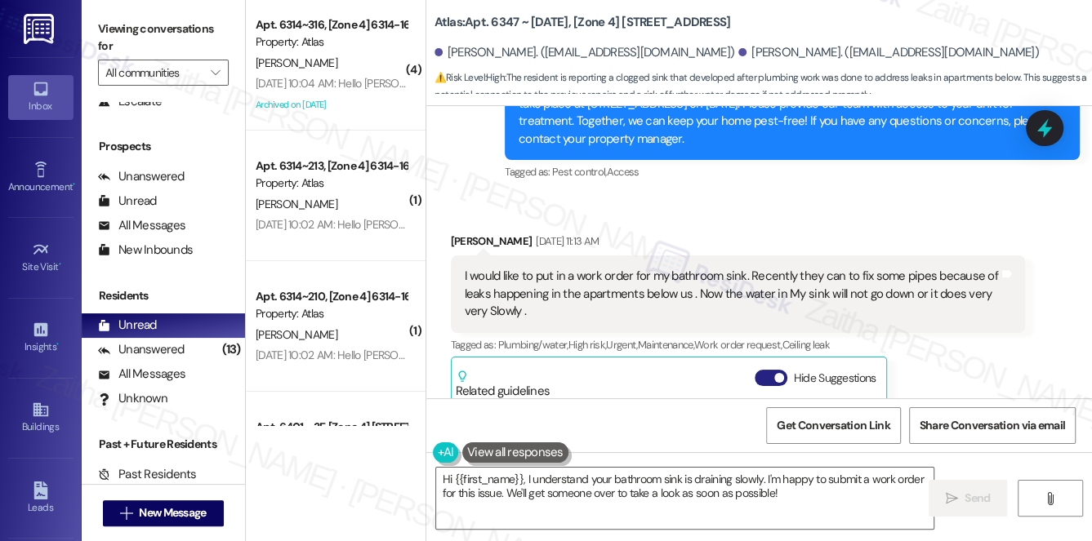
click at [763, 370] on button "Hide Suggestions" at bounding box center [771, 378] width 33 height 16
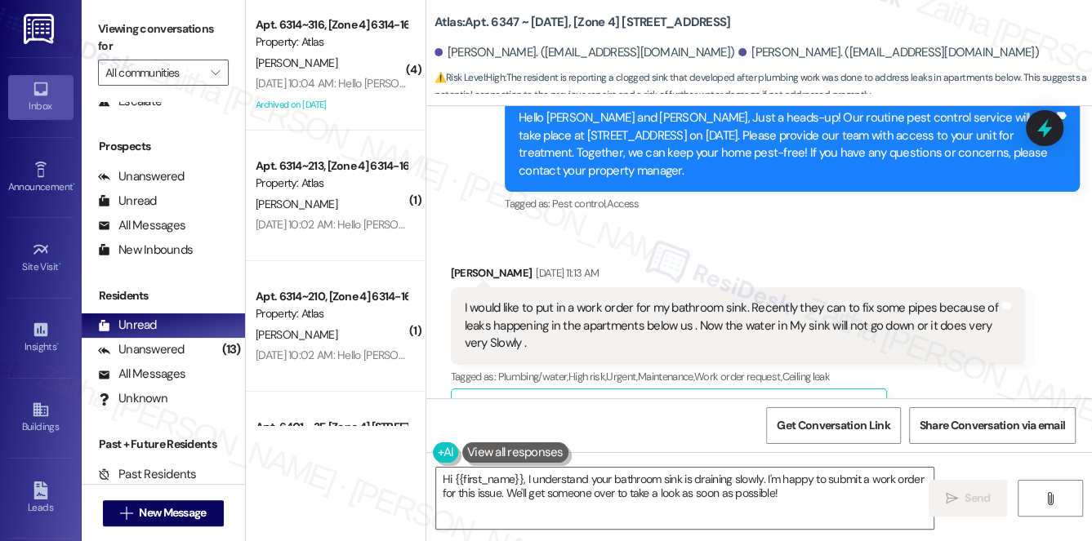
scroll to position [7261, 0]
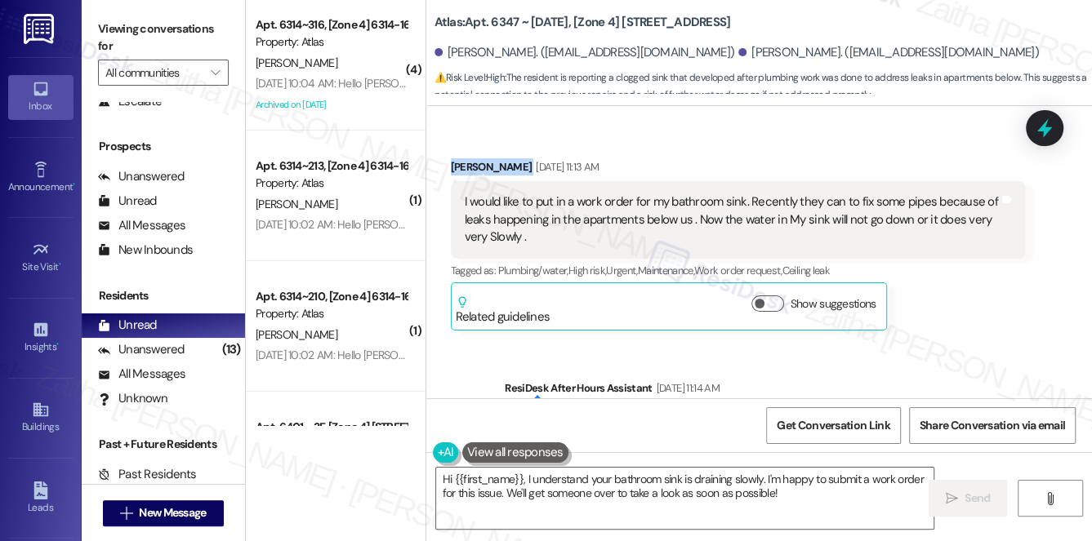
drag, startPoint x: 448, startPoint y: 147, endPoint x: 514, endPoint y: 136, distance: 67.0
click at [514, 146] on div "Received via SMS [PERSON_NAME] [DATE] 11:13 AM I would like to put in a work or…" at bounding box center [738, 244] width 599 height 197
copy div "[PERSON_NAME]"
click at [733, 122] on div "Received via SMS [PERSON_NAME] [DATE] 11:13 AM I would like to put in a work or…" at bounding box center [759, 232] width 666 height 221
click at [728, 158] on div "[PERSON_NAME] [DATE] 11:13 AM" at bounding box center [738, 169] width 575 height 23
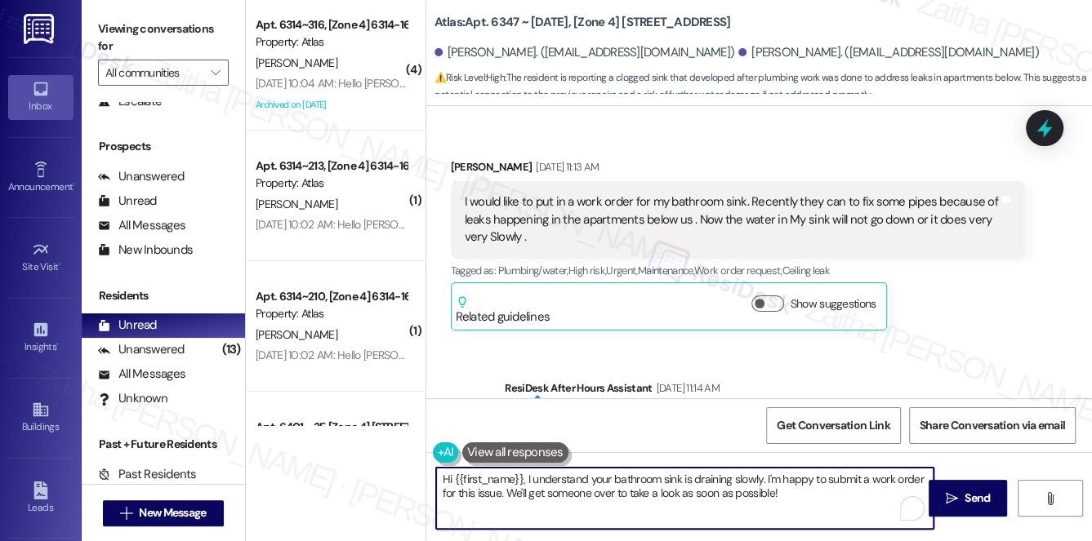
drag, startPoint x: 506, startPoint y: 491, endPoint x: 822, endPoint y: 495, distance: 316.0
click at [822, 495] on textarea "Hi {{first_name}}, I understand your bathroom sink is draining slowly. I'm happ…" at bounding box center [685, 498] width 498 height 61
paste textarea "Do we have your permission to enter during your absence? Do you have pets that …"
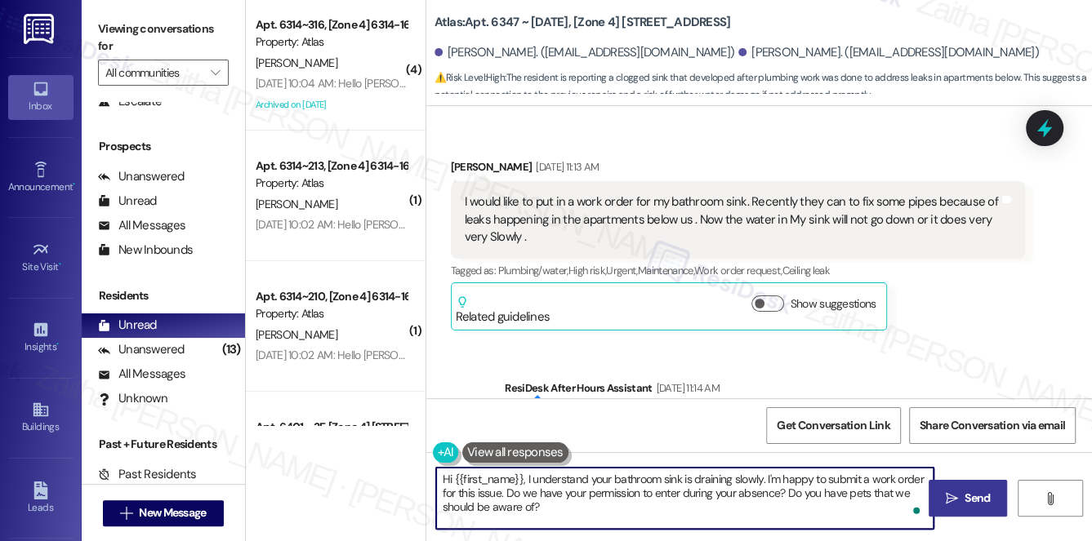
type textarea "Hi {{first_name}}, I understand your bathroom sink is draining slowly. I'm happ…"
click at [968, 494] on span "Send" at bounding box center [976, 498] width 25 height 17
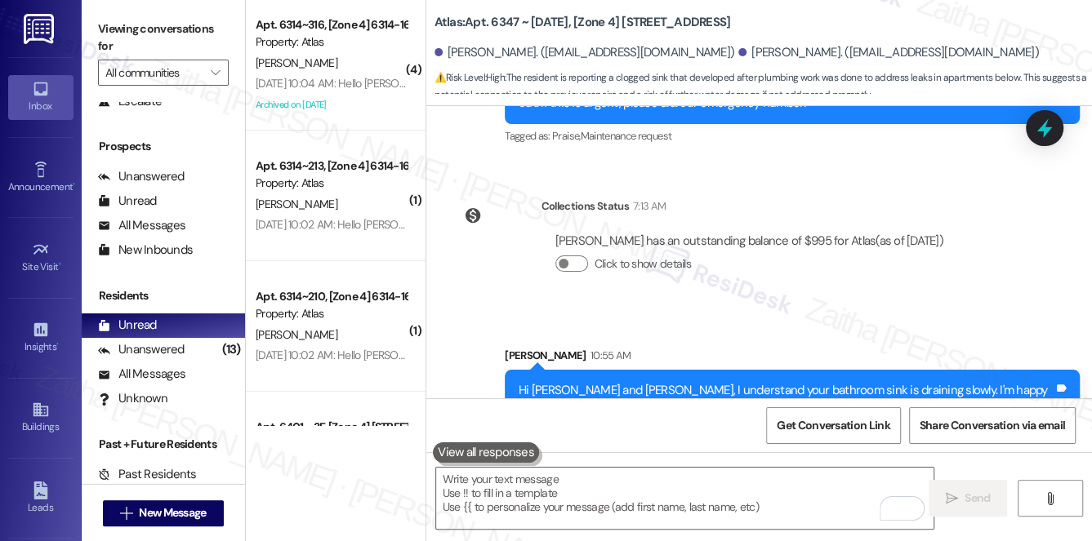
scroll to position [7638, 0]
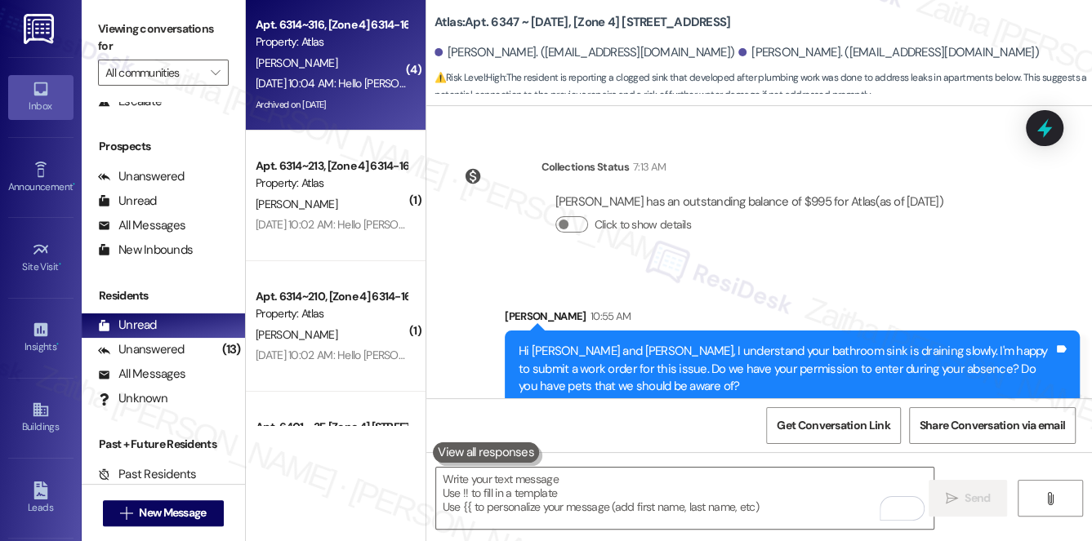
click at [350, 56] on div "[PERSON_NAME]" at bounding box center [331, 63] width 154 height 20
type textarea "Fetching suggested responses. Please feel free to read through the conversation…"
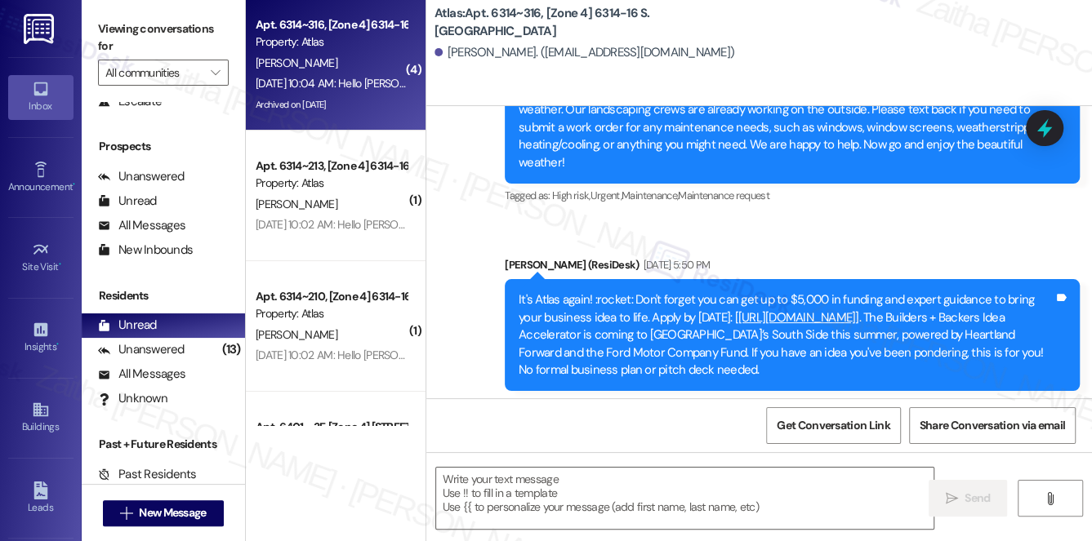
type textarea "Fetching suggested responses. Please feel free to read through the conversation…"
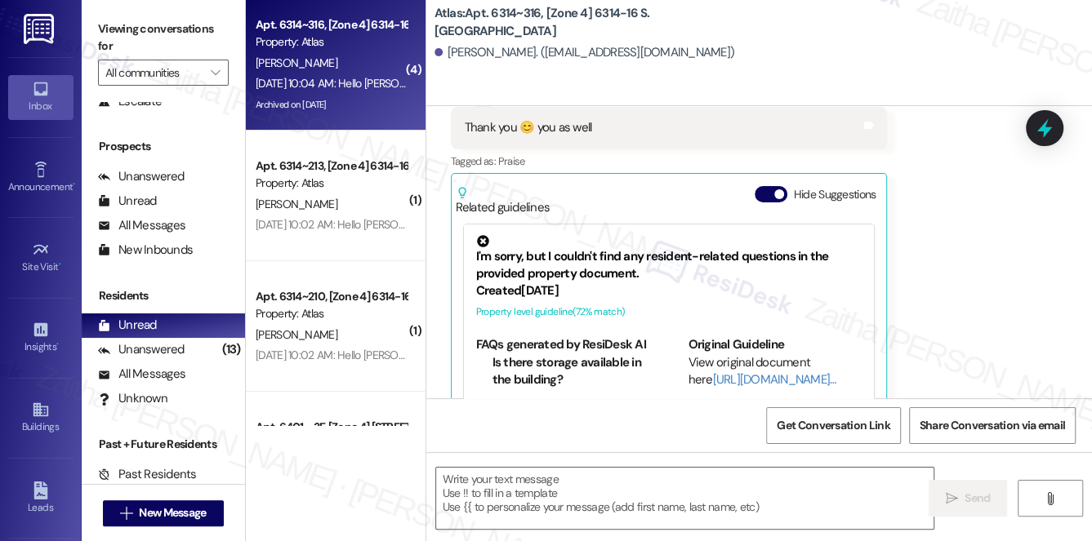
scroll to position [3293, 0]
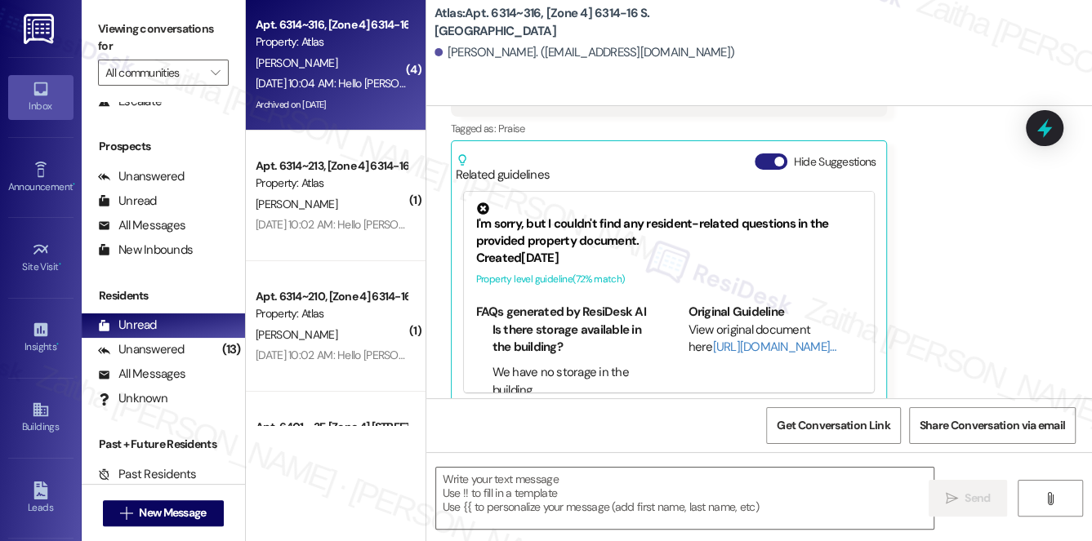
click at [761, 154] on button "Hide Suggestions" at bounding box center [771, 162] width 33 height 16
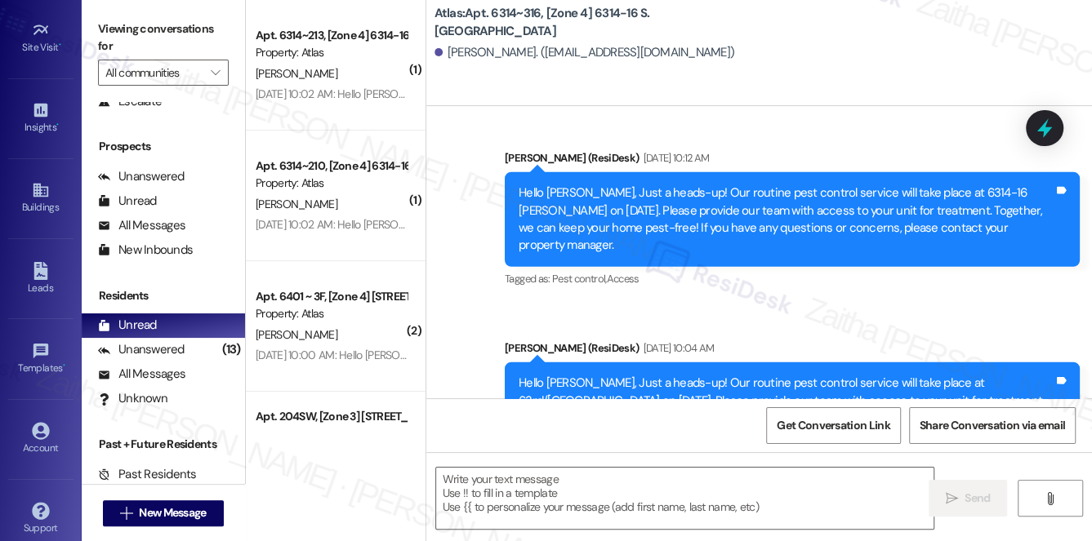
scroll to position [231, 0]
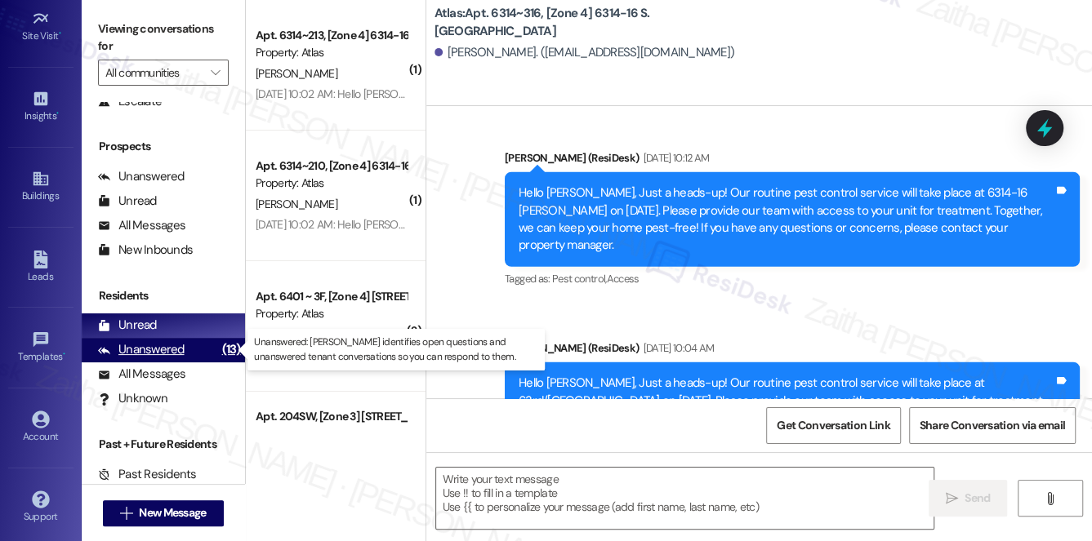
click at [145, 346] on div "Unanswered" at bounding box center [141, 349] width 87 height 17
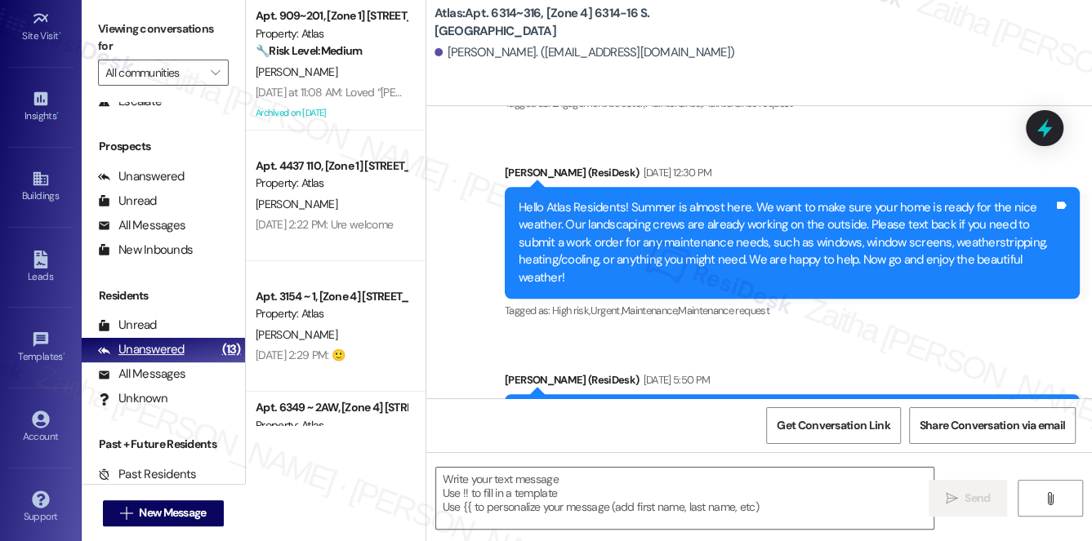
type textarea "Fetching suggested responses. Please feel free to read through the conversation…"
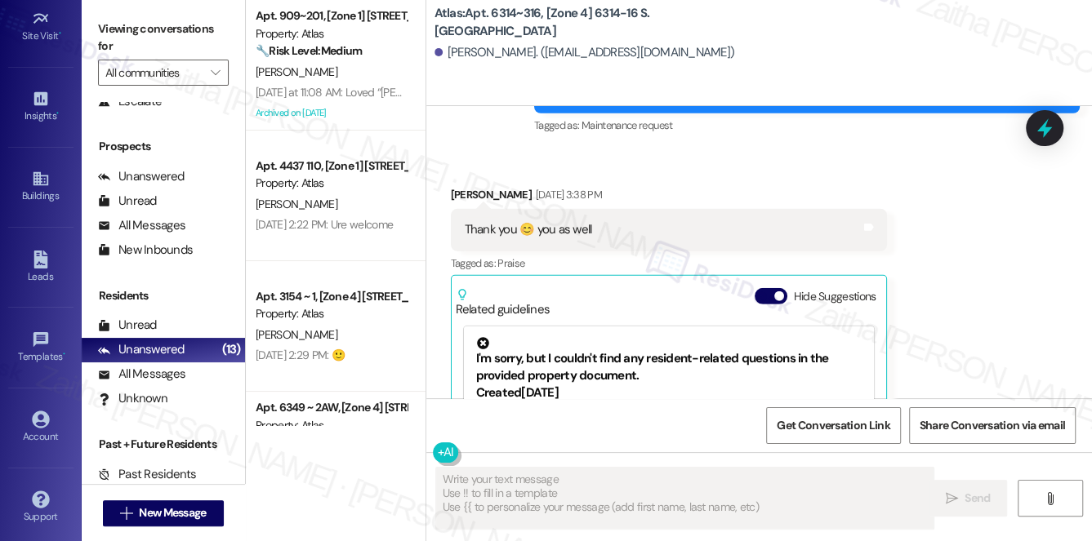
scroll to position [3293, 0]
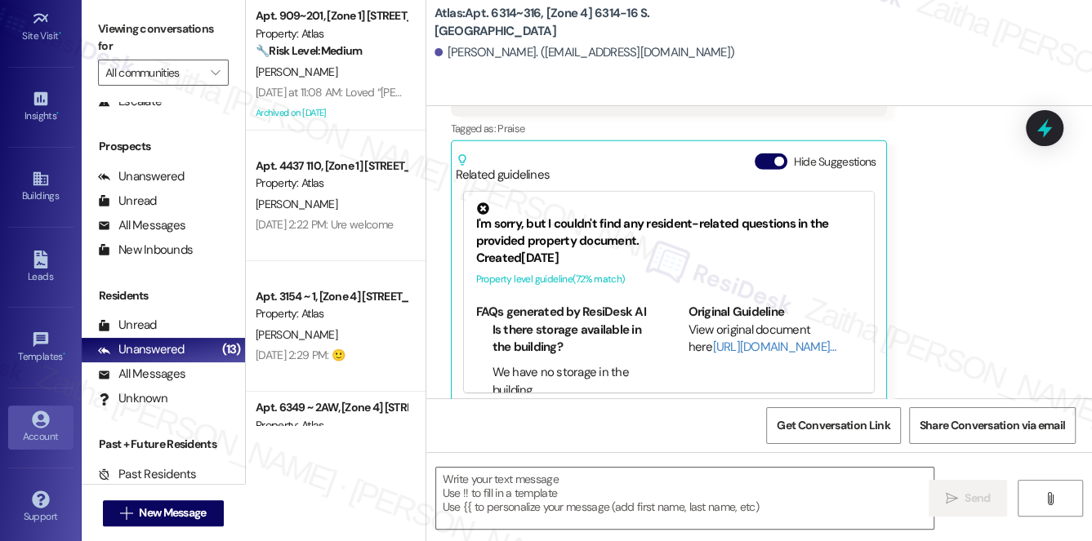
click at [32, 417] on icon at bounding box center [40, 419] width 17 height 17
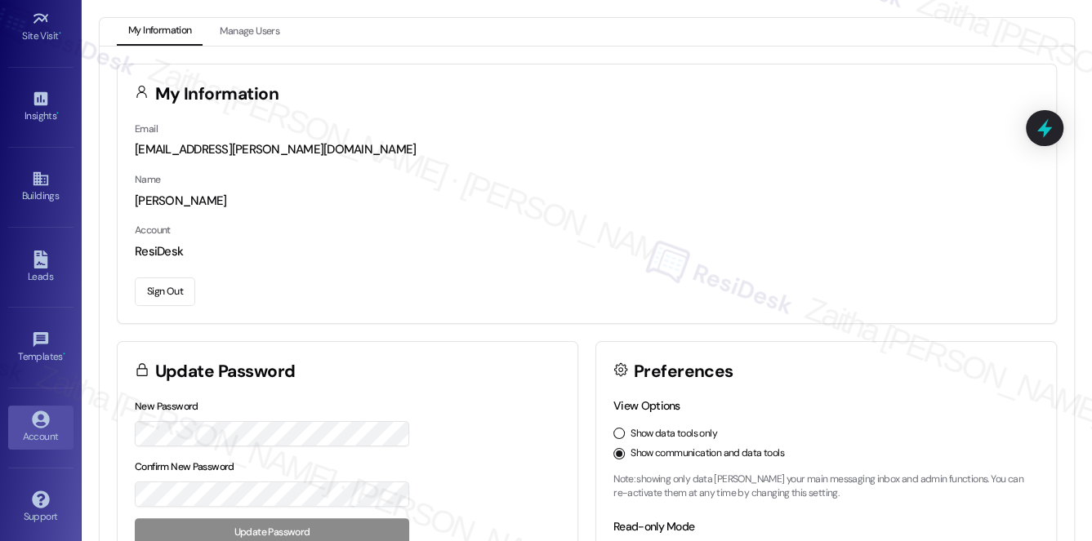
click at [166, 288] on button "Sign Out" at bounding box center [165, 292] width 60 height 29
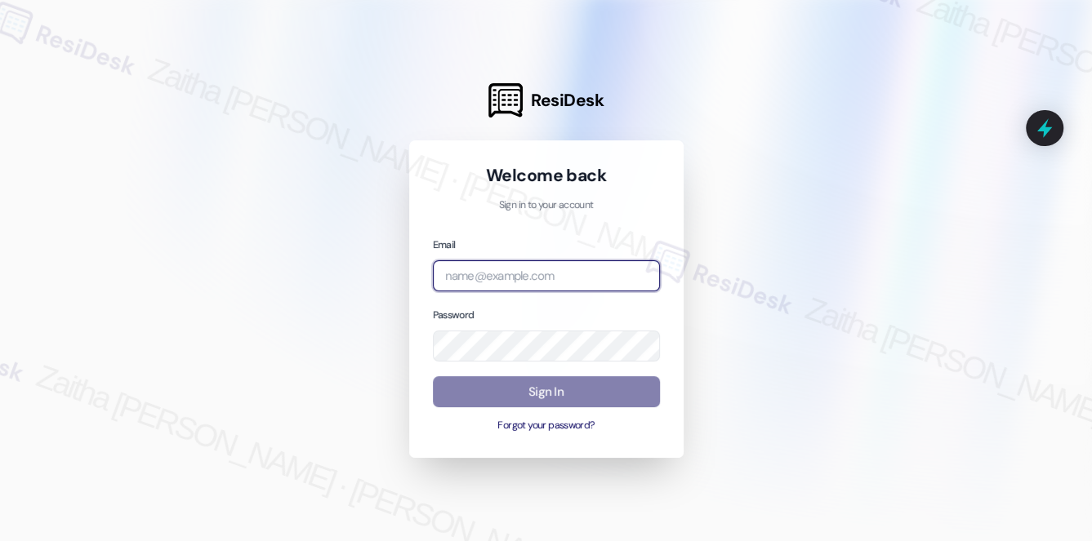
drag, startPoint x: 510, startPoint y: 288, endPoint x: 534, endPoint y: 273, distance: 29.0
click at [511, 286] on input "email" at bounding box center [546, 276] width 227 height 32
type input "automated-surveys-meridian_management-zaitha.mae.[PERSON_NAME]@meridian_[DOMAIN…"
